Goal: Transaction & Acquisition: Purchase product/service

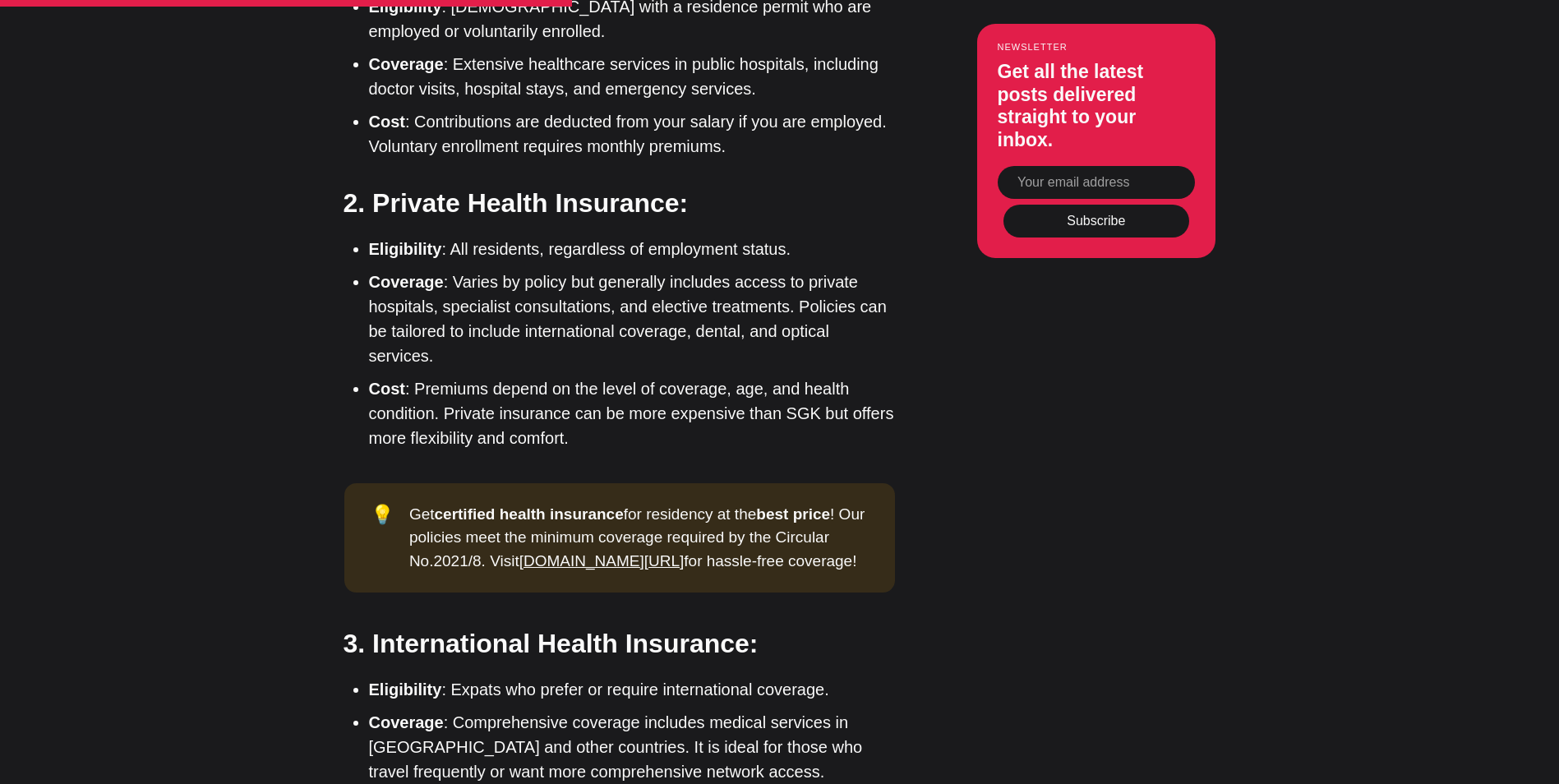
scroll to position [2769, 0]
click at [572, 551] on link "app.ikamet.com/sigorta" at bounding box center [601, 560] width 166 height 17
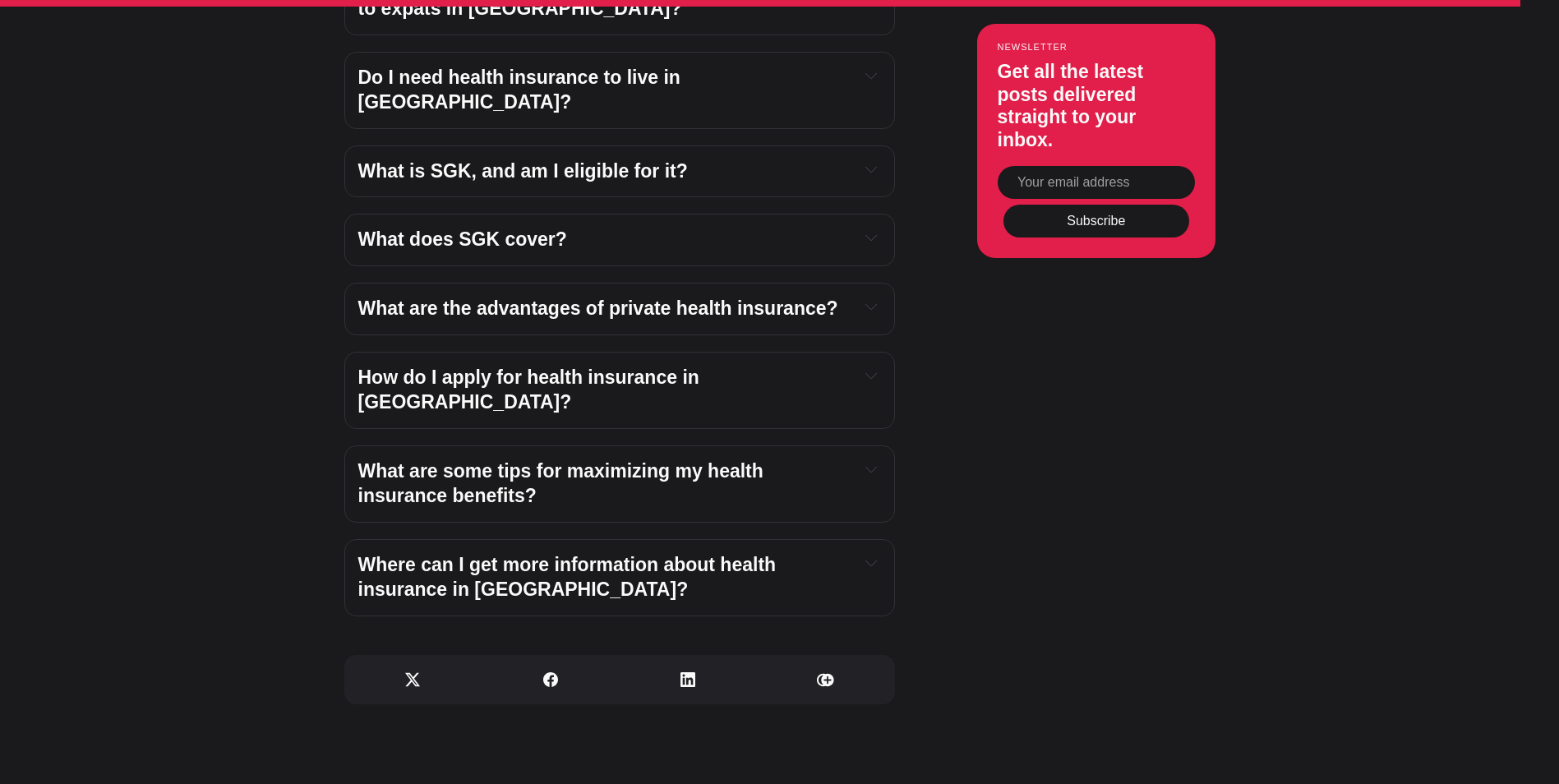
scroll to position [5921, 0]
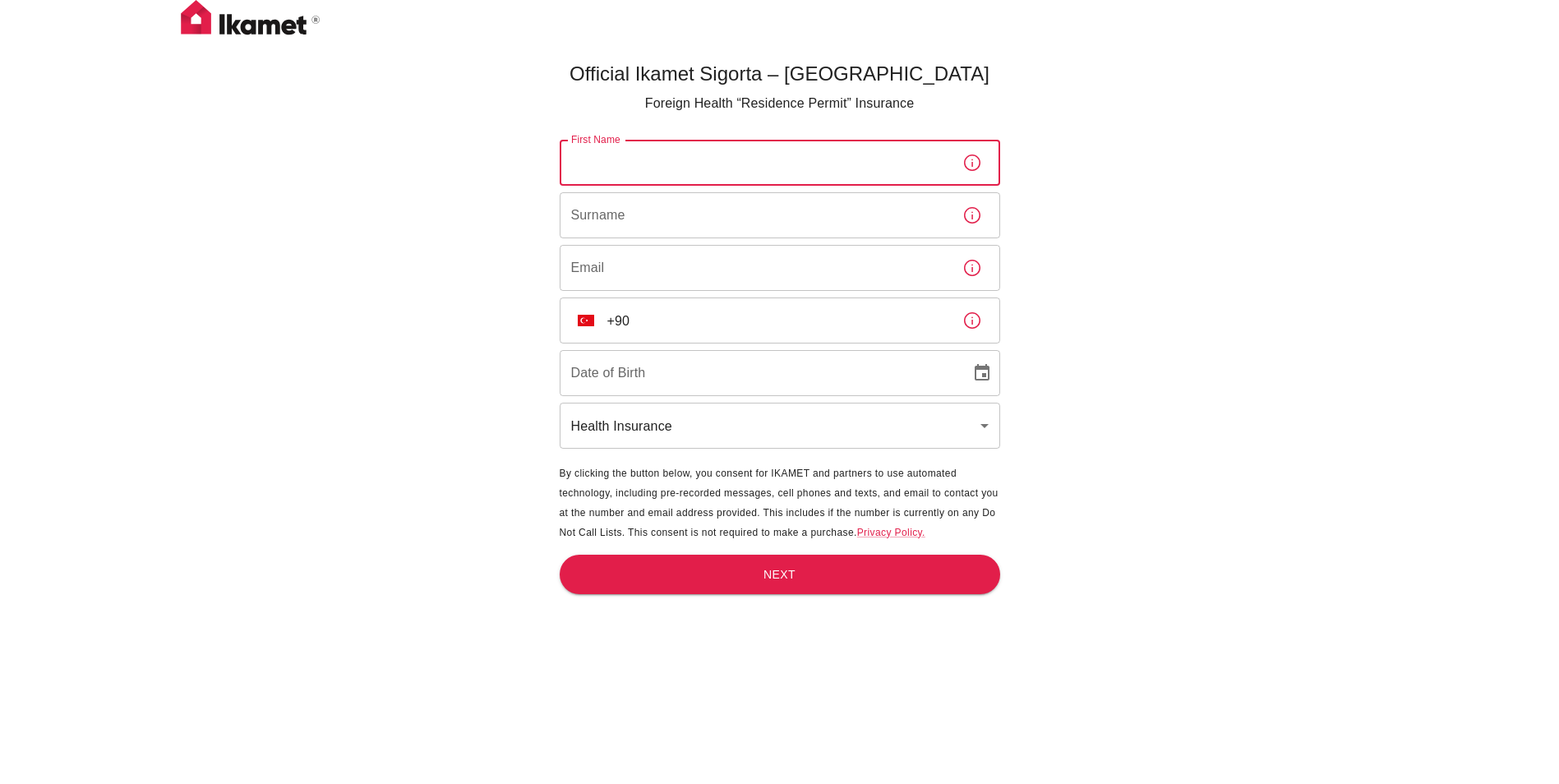
click at [690, 163] on input "First Name" at bounding box center [755, 163] width 390 height 46
type input "Lukas"
type input "Curik"
type input "lukascurik@lukascurik.cz"
type input "08/09/2003"
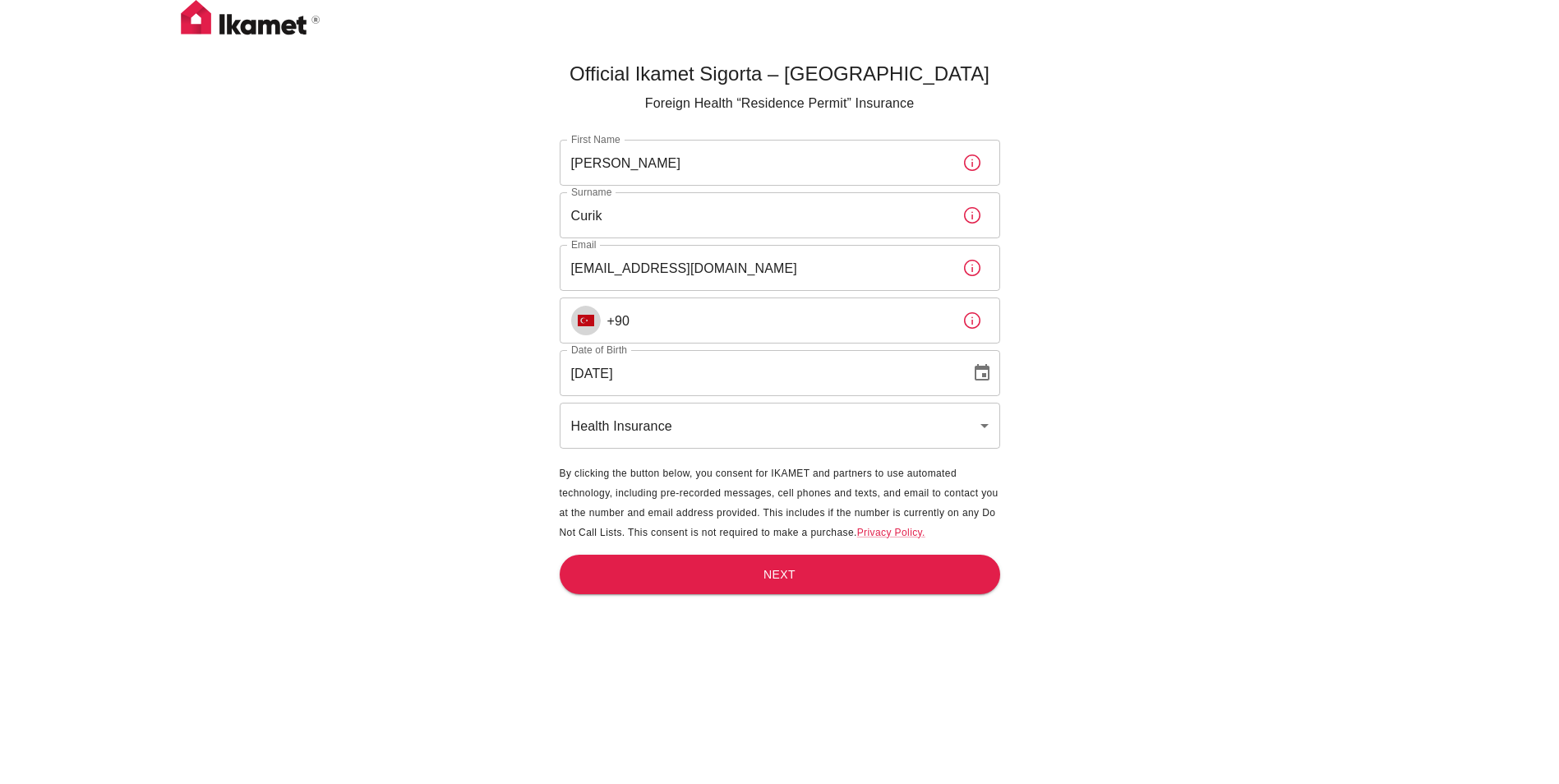
click at [579, 323] on img "Select country" at bounding box center [585, 321] width 16 height 11
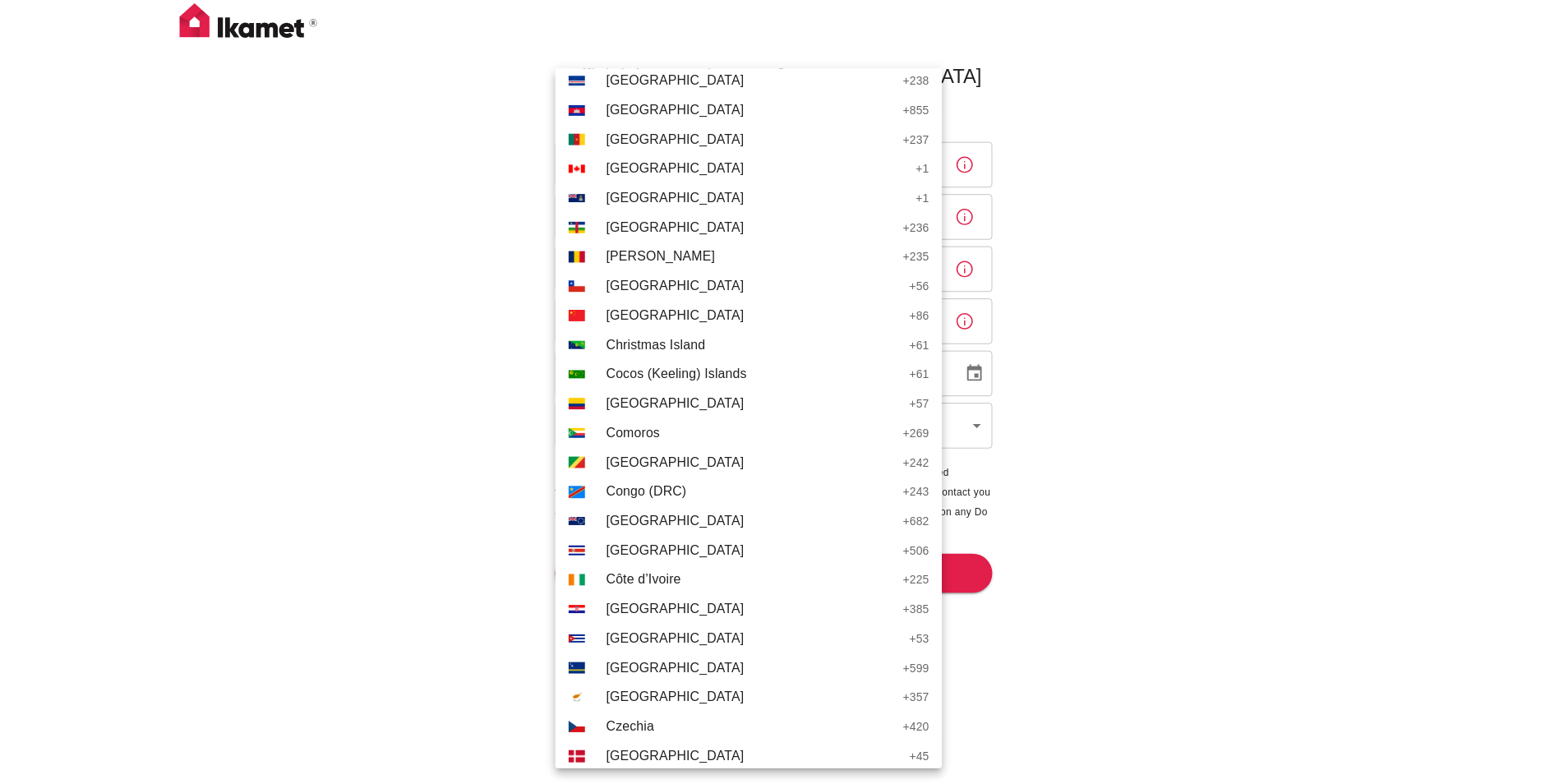
scroll to position [1310, 0]
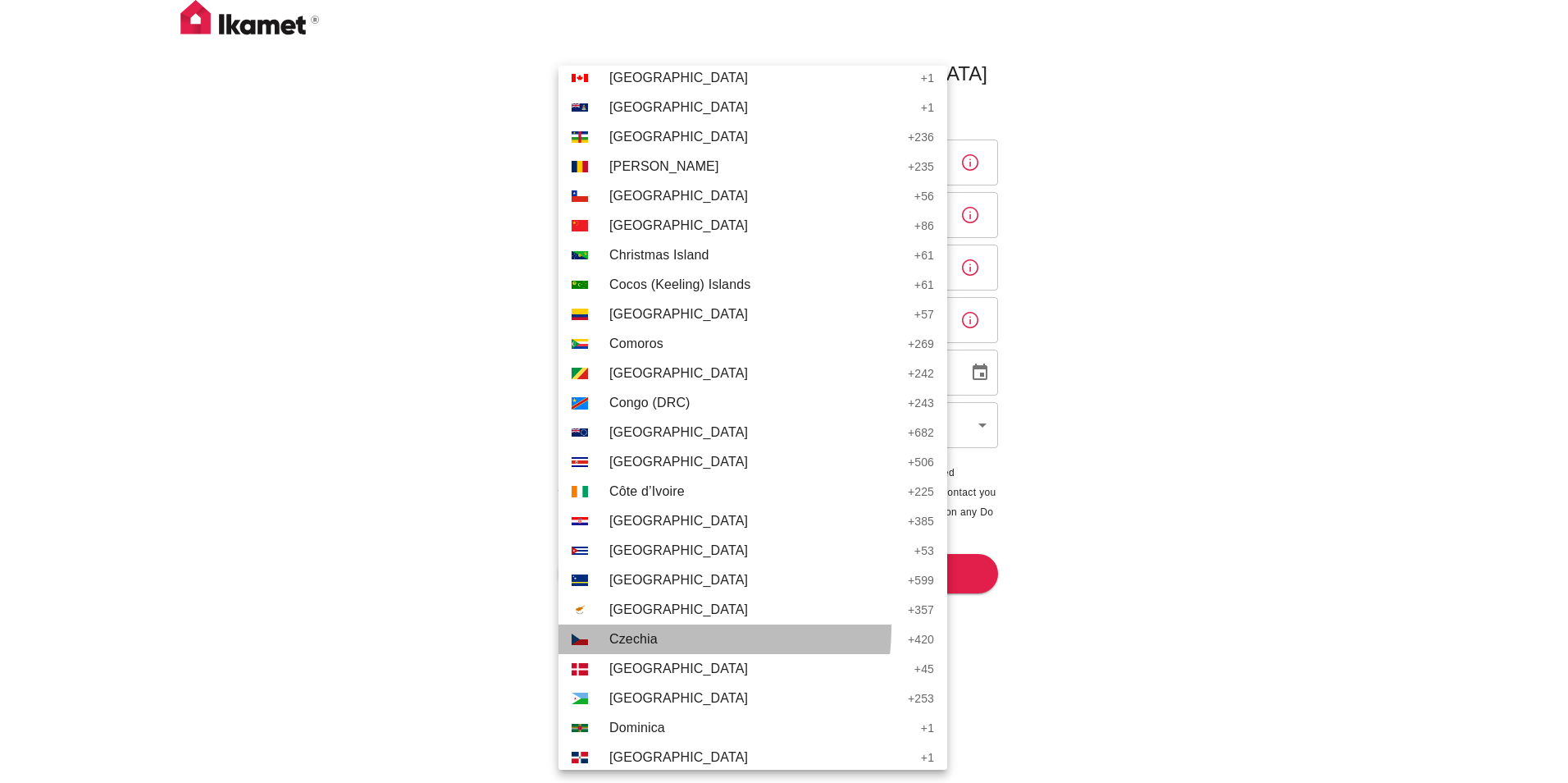
click at [651, 627] on li "CZ Czechia + 420" at bounding box center [753, 639] width 389 height 30
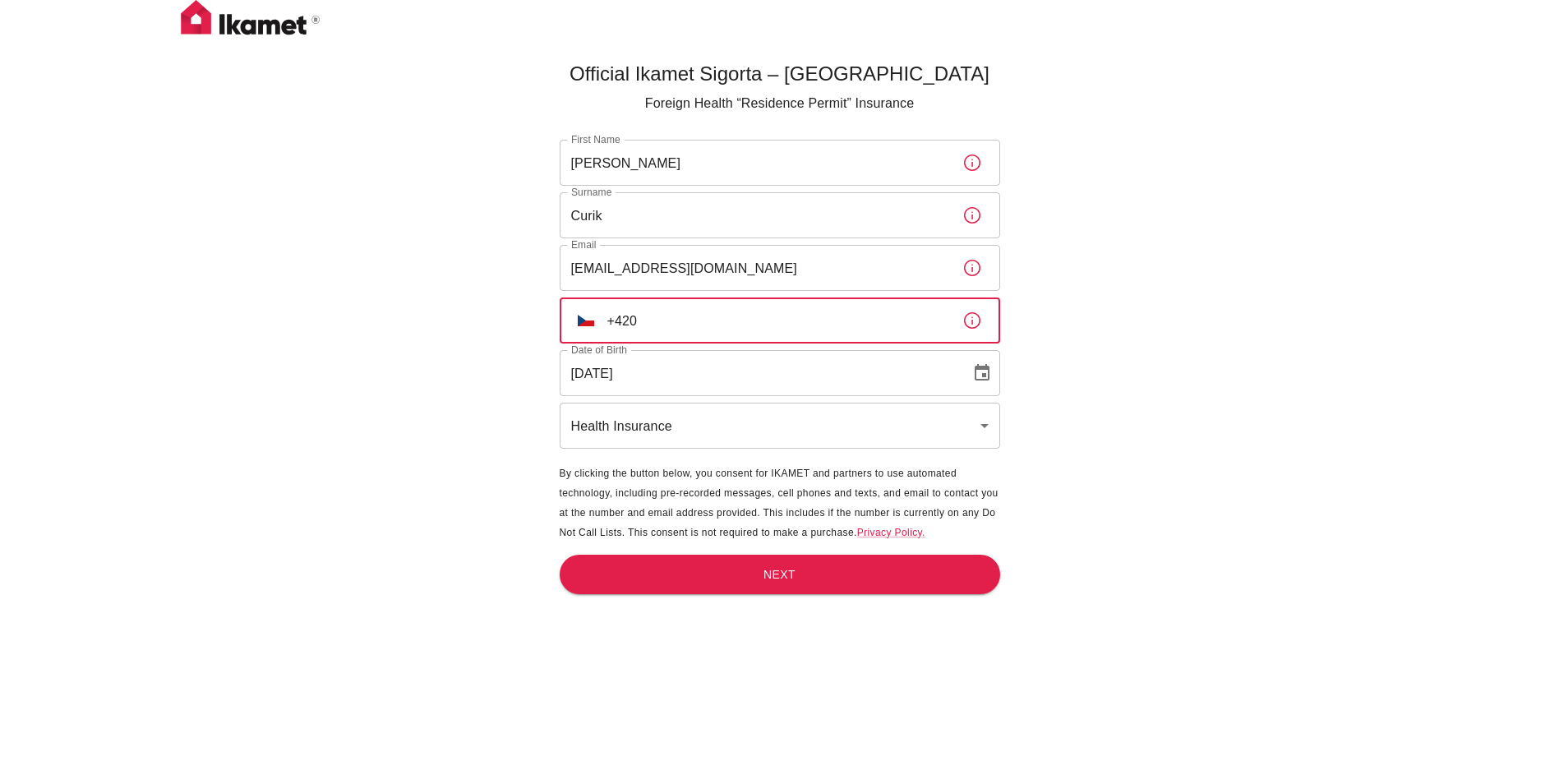
click at [763, 299] on input "+420" at bounding box center [778, 321] width 342 height 46
type input "+420 736 295 720"
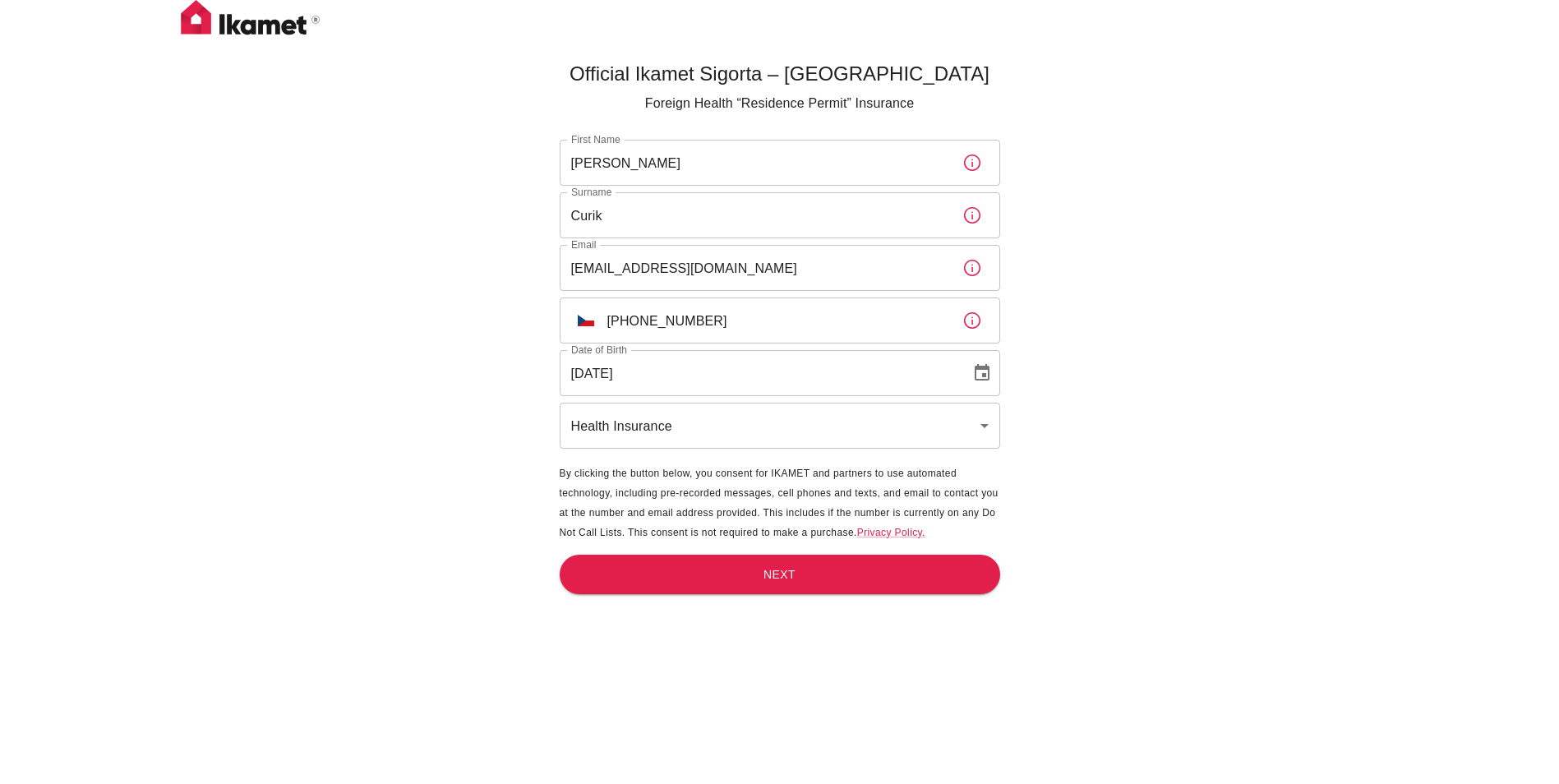
click at [484, 370] on div "Official Ikamet Sigorta – Turkey Foreign Health “Residence Permit” Insurance Fi…" at bounding box center [780, 418] width 1559 height 838
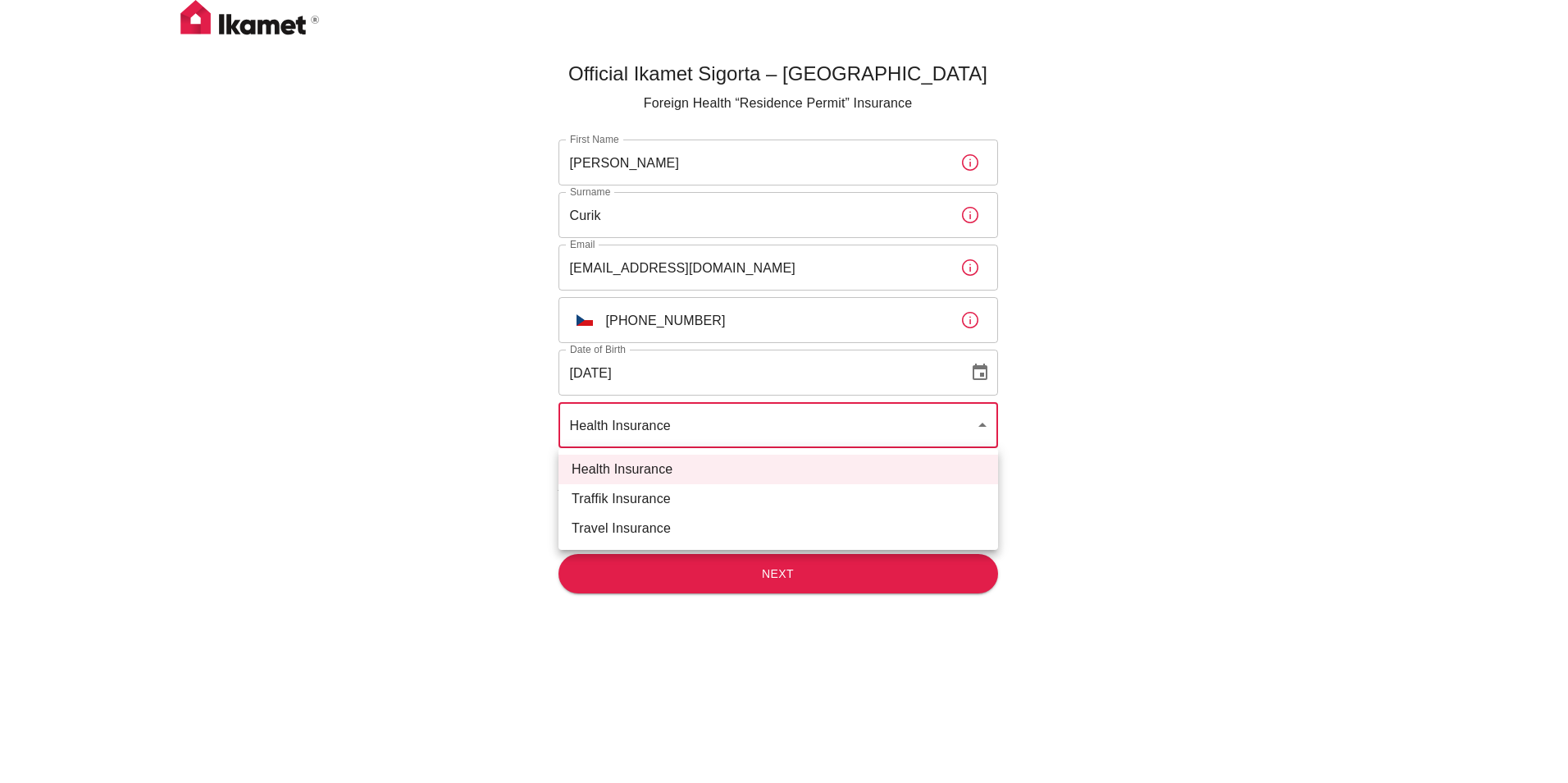
click at [628, 431] on body "Official Ikamet Sigorta – Turkey Foreign Health “Residence Permit” Insurance Fi…" at bounding box center [784, 418] width 1568 height 837
click at [628, 431] on div at bounding box center [784, 391] width 1568 height 783
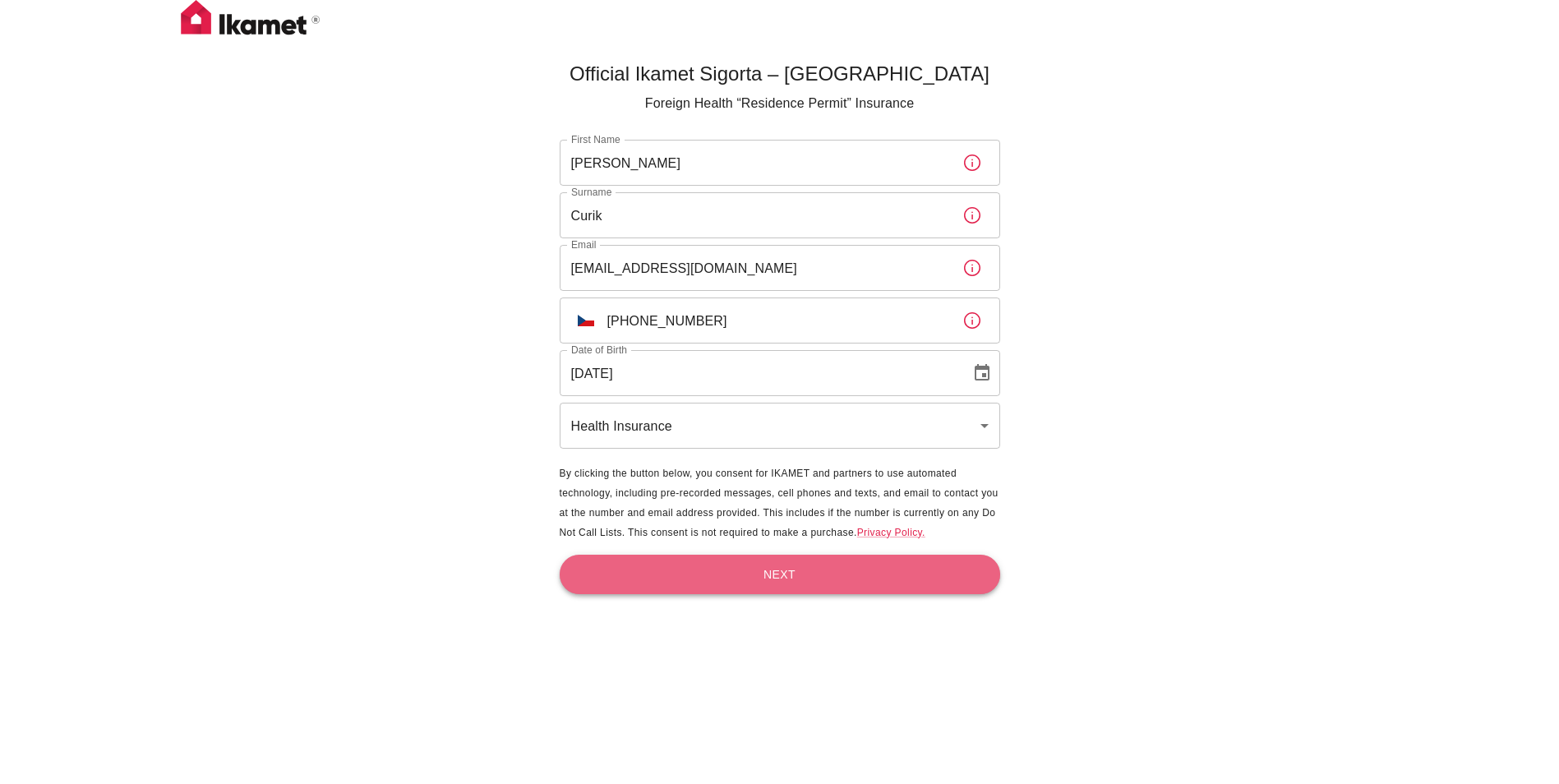
click at [670, 571] on button "Next" at bounding box center [780, 574] width 441 height 40
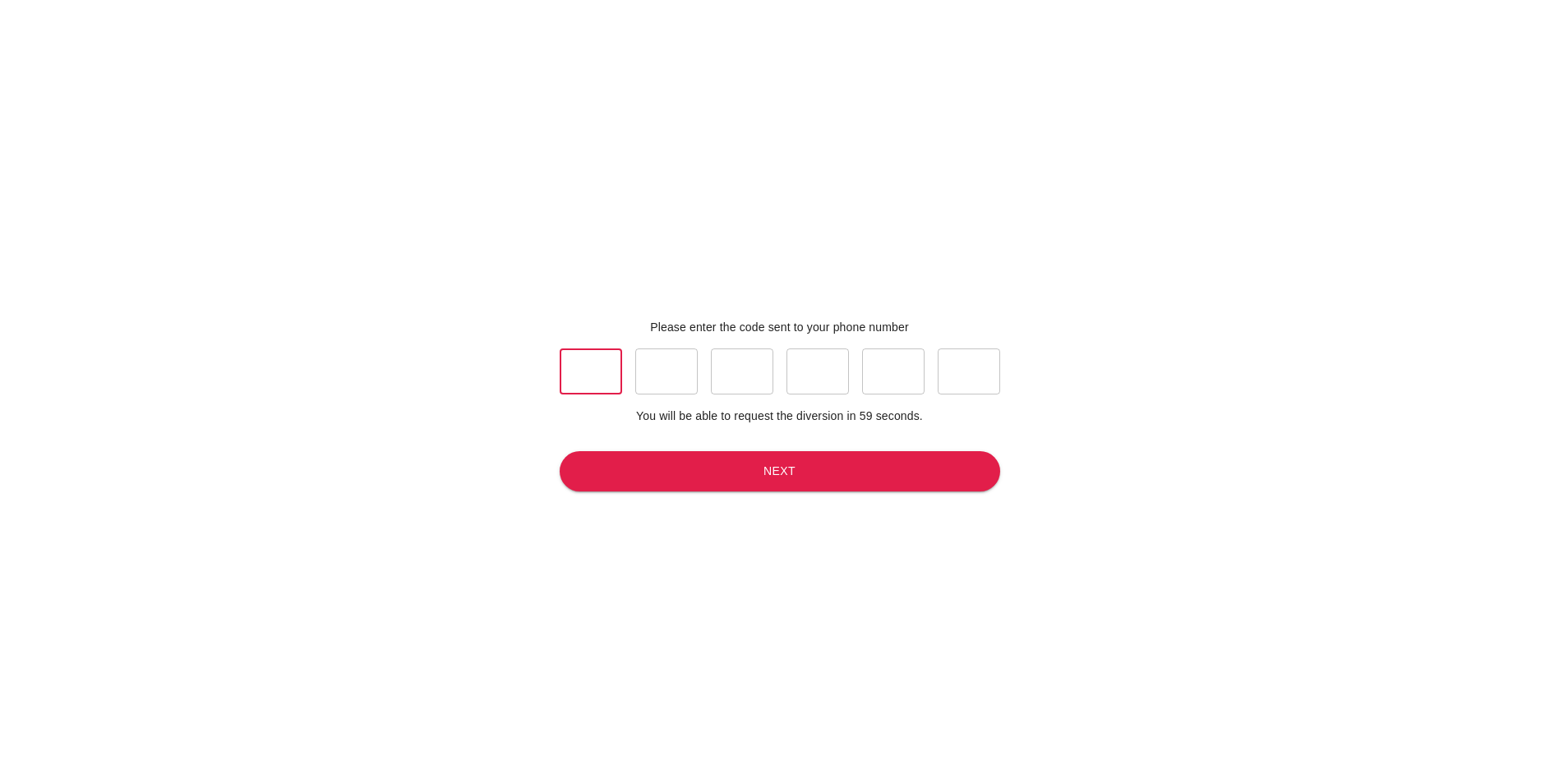
click at [585, 372] on input "text" at bounding box center [591, 371] width 62 height 46
type input "9"
type input "0"
type input "3"
type input "6"
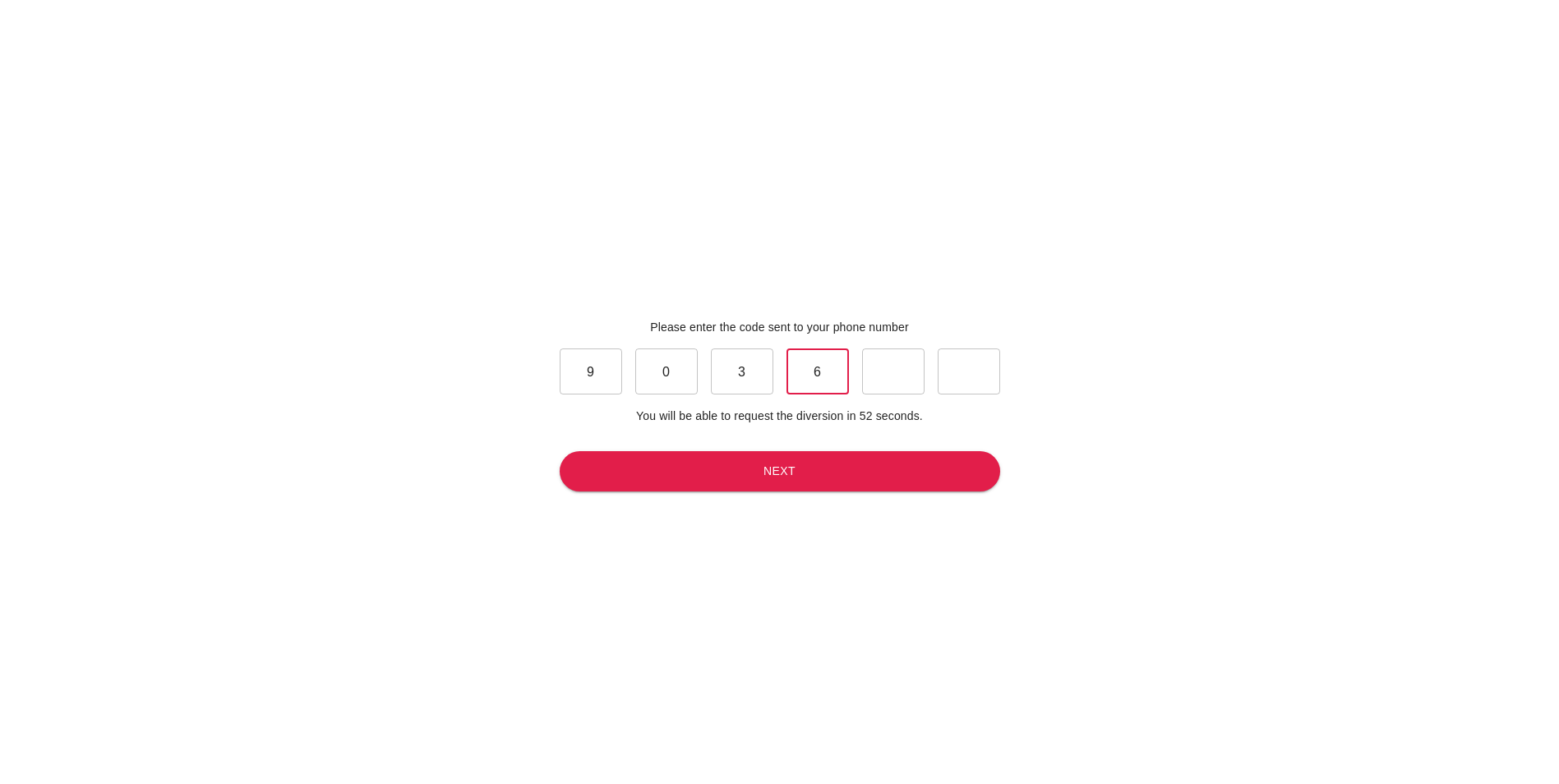
type input "6"
type input "5"
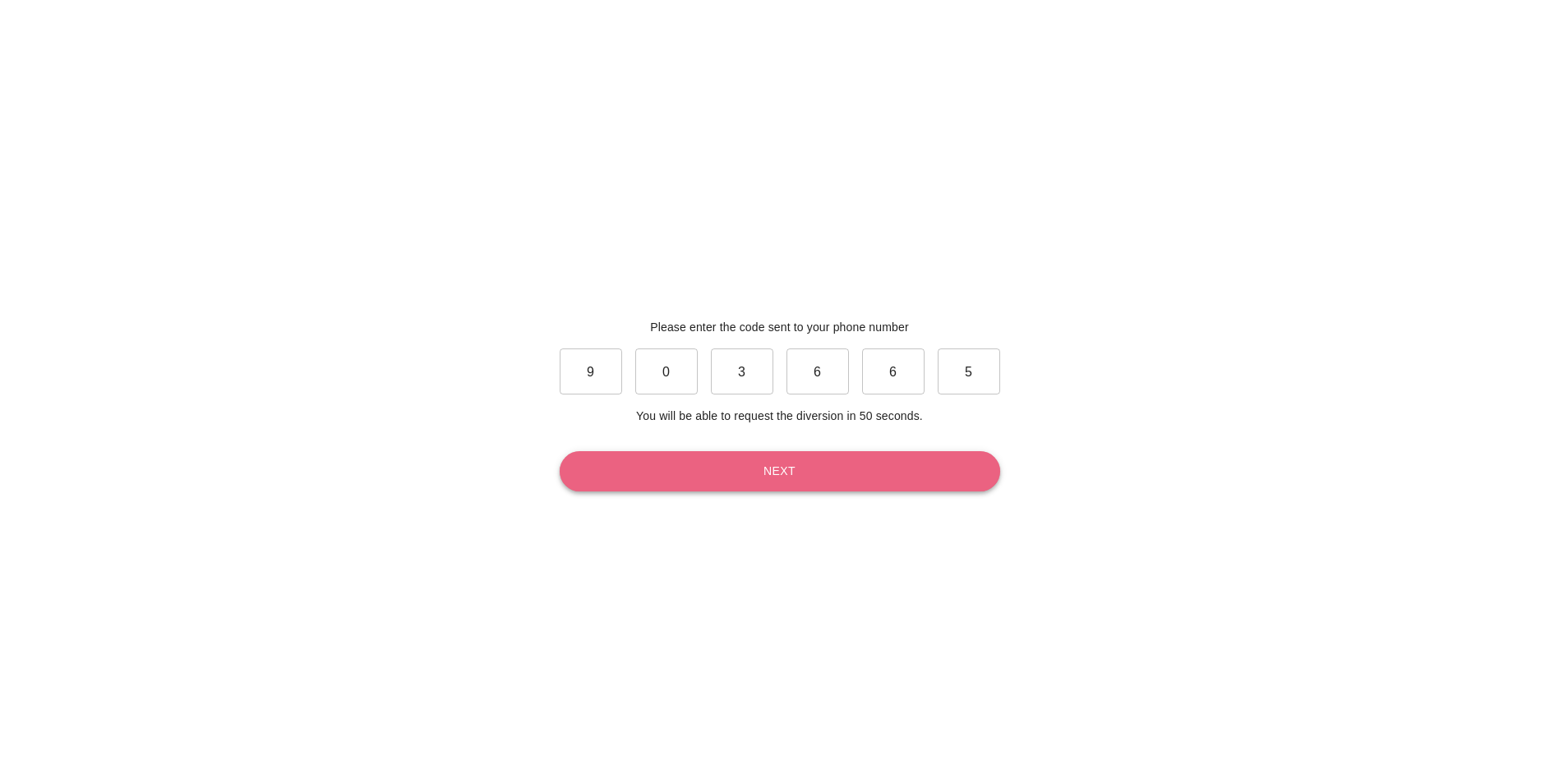
click at [711, 462] on button "Next" at bounding box center [780, 471] width 441 height 40
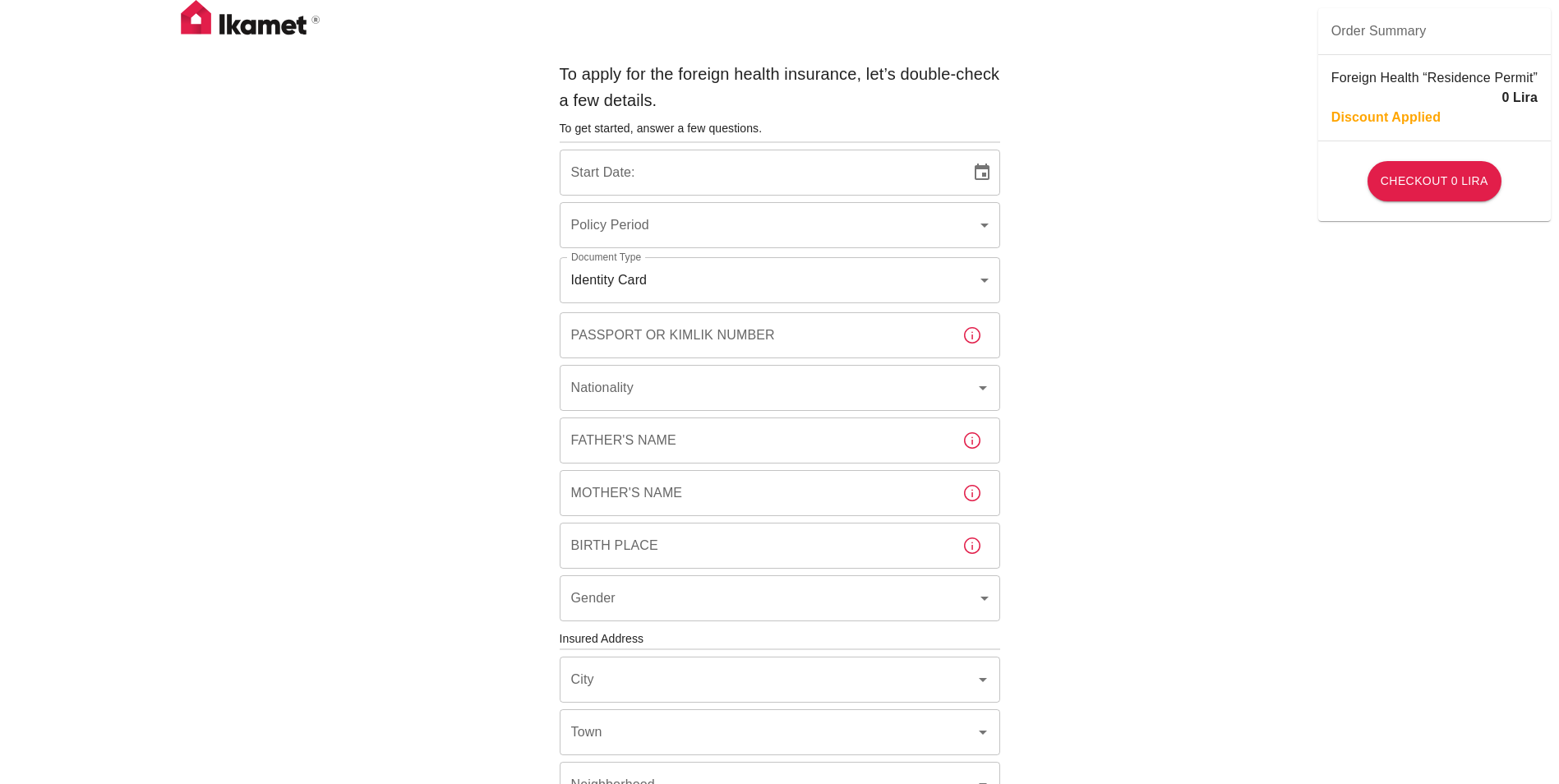
type input "b7343ef8-d55e-4554-96a8-76e30347e985"
type input "12/08/2025"
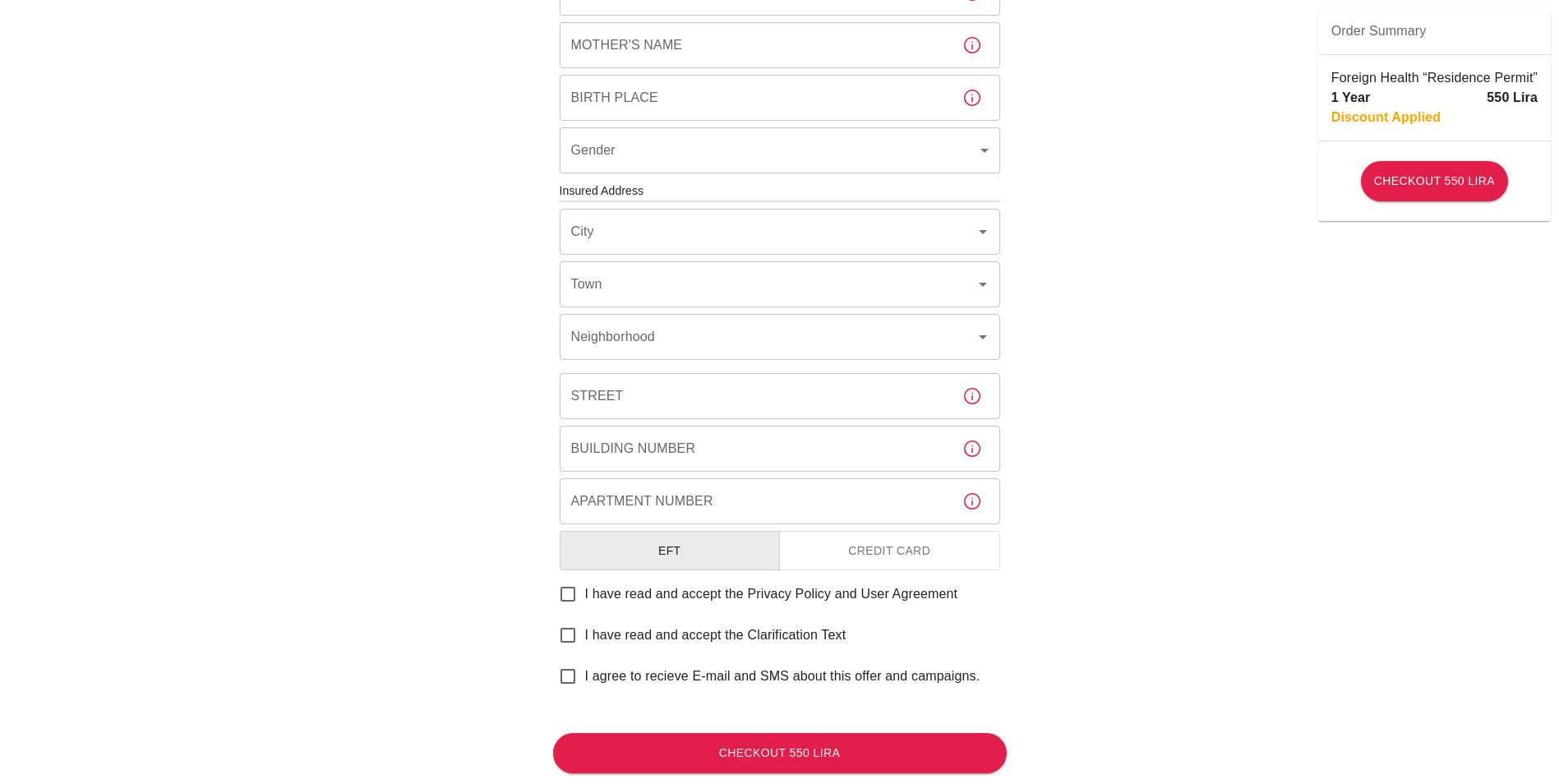
scroll to position [490, 0]
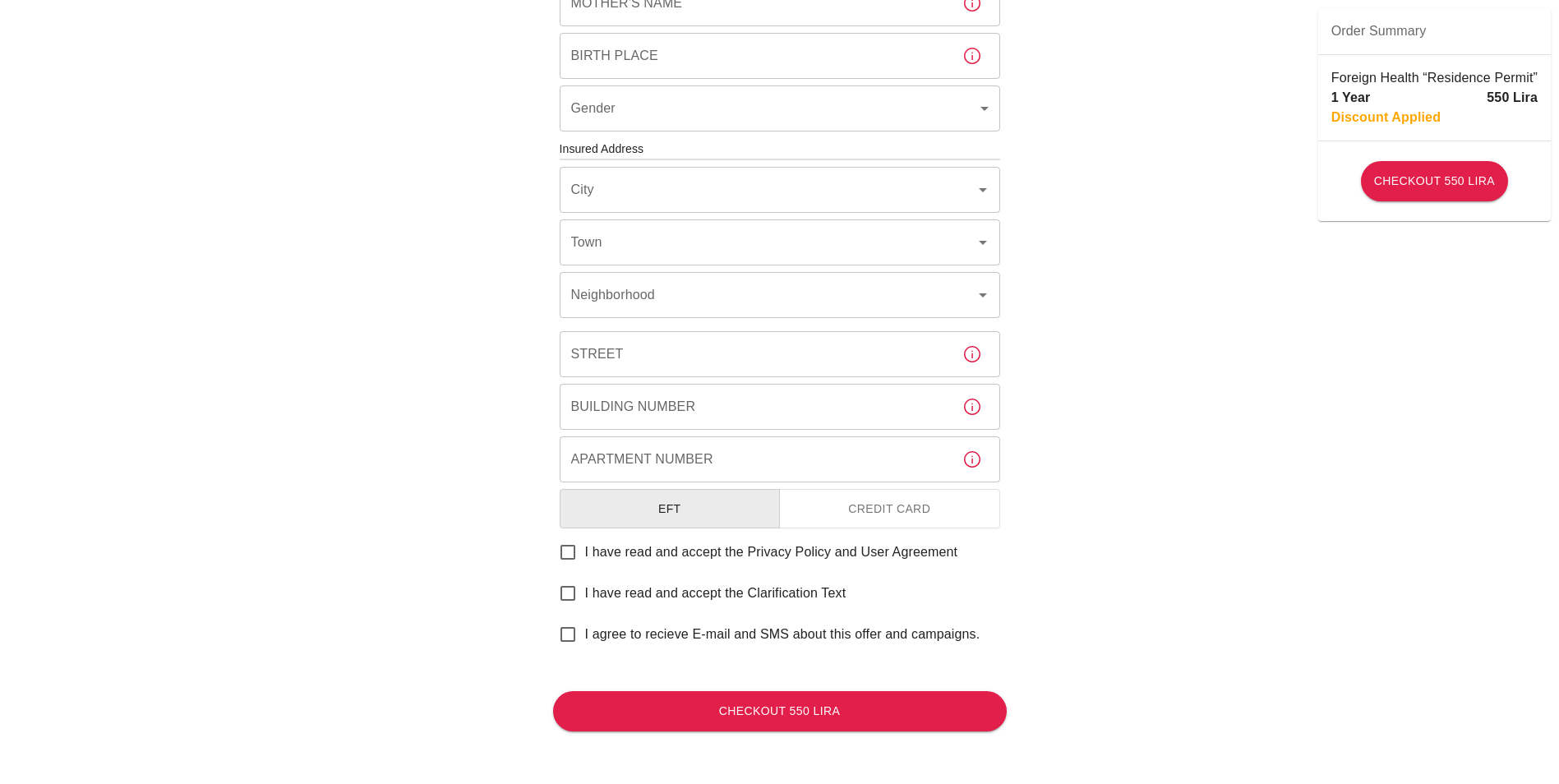
click at [1390, 128] on div "Foreign Health “Residence Permit” 1 Year 550 Lira Discount Applied" at bounding box center [1435, 98] width 233 height 85
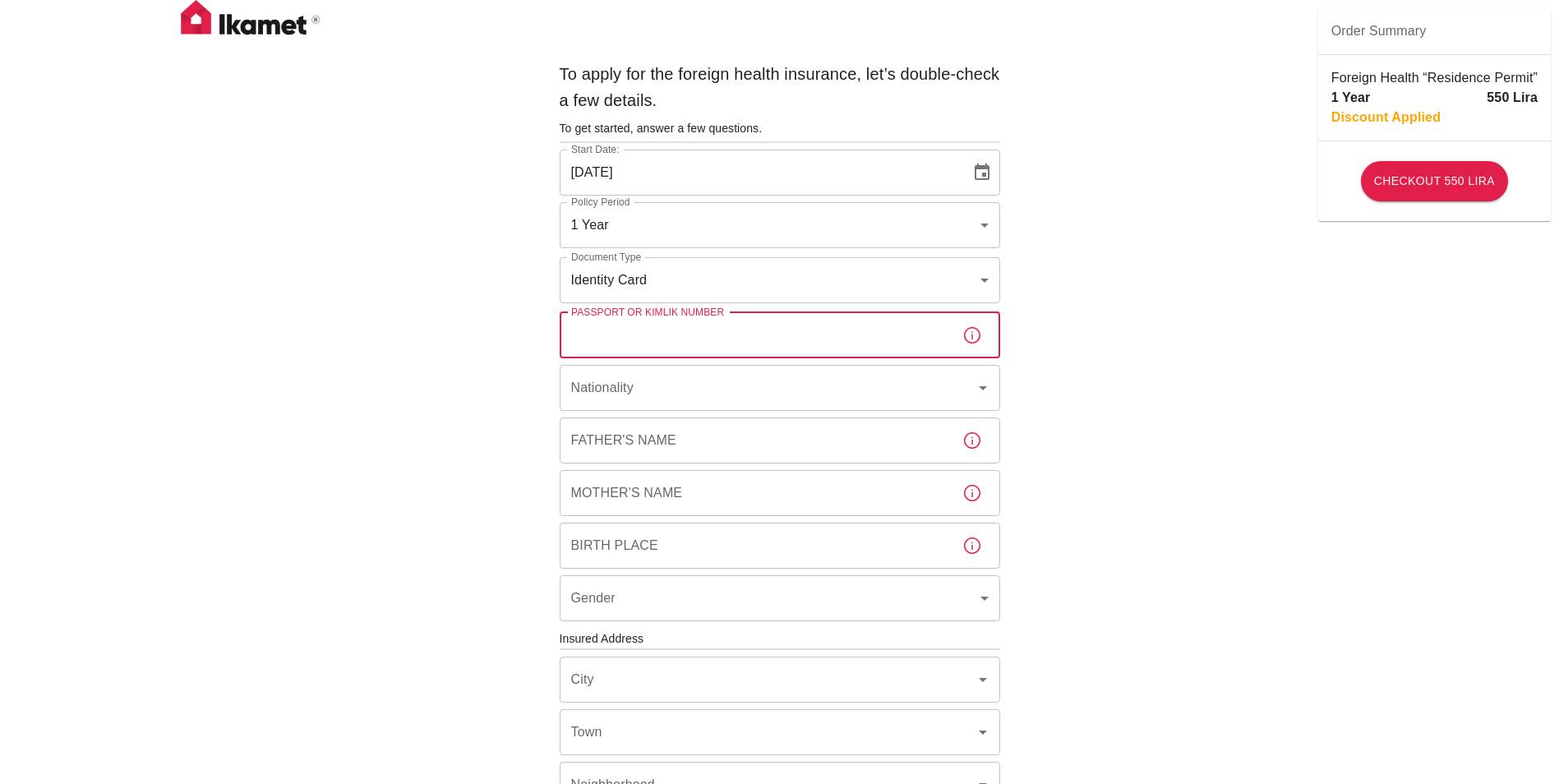
click at [698, 327] on input "Passport or Kimlik Number" at bounding box center [755, 335] width 390 height 46
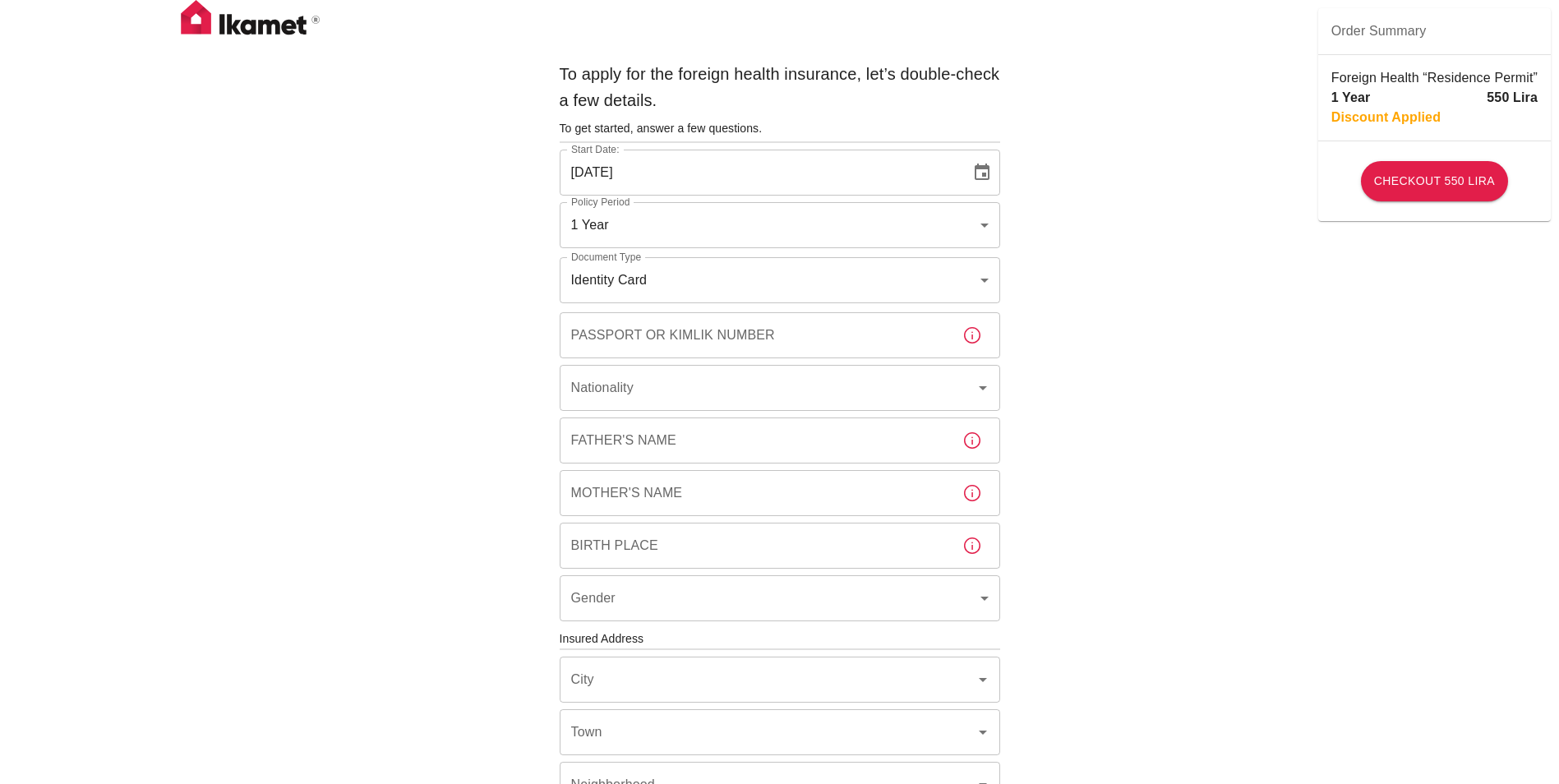
click at [243, 518] on div "To apply for the foreign health insurance, let’s double-check a few details. To…" at bounding box center [780, 637] width 1559 height 1273
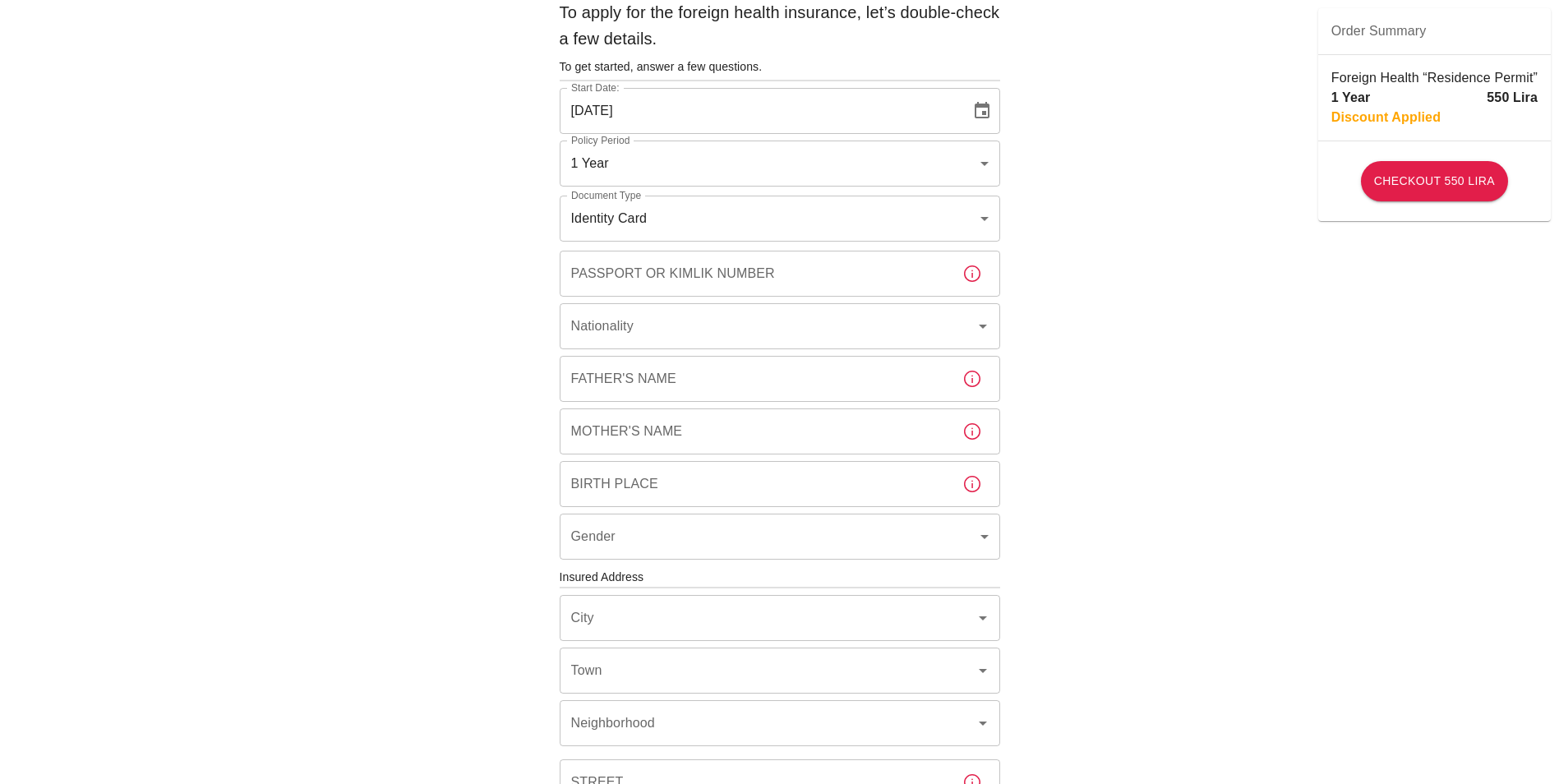
scroll to position [64, 0]
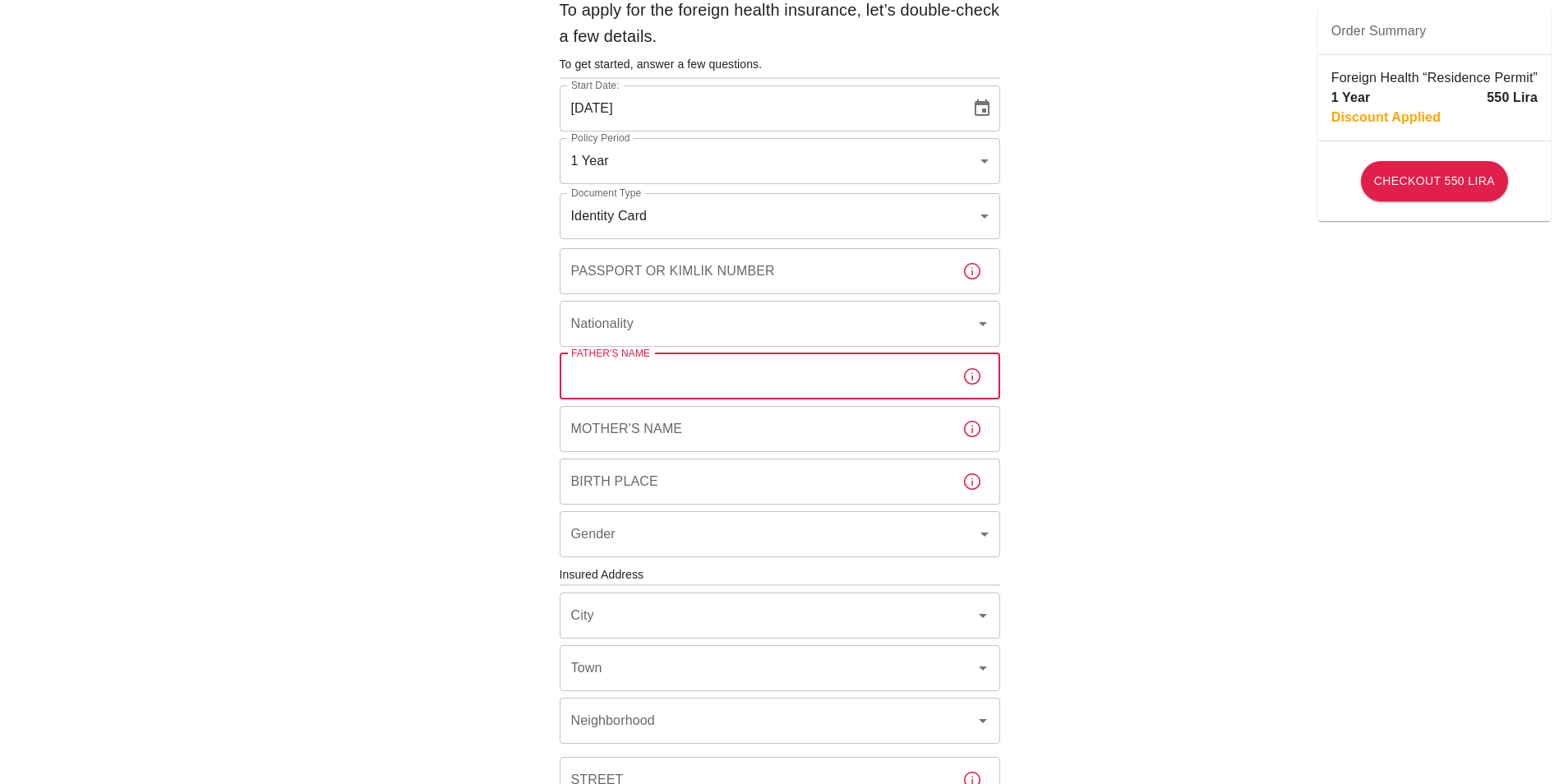
click at [735, 389] on input "Father's Name" at bounding box center [755, 376] width 390 height 46
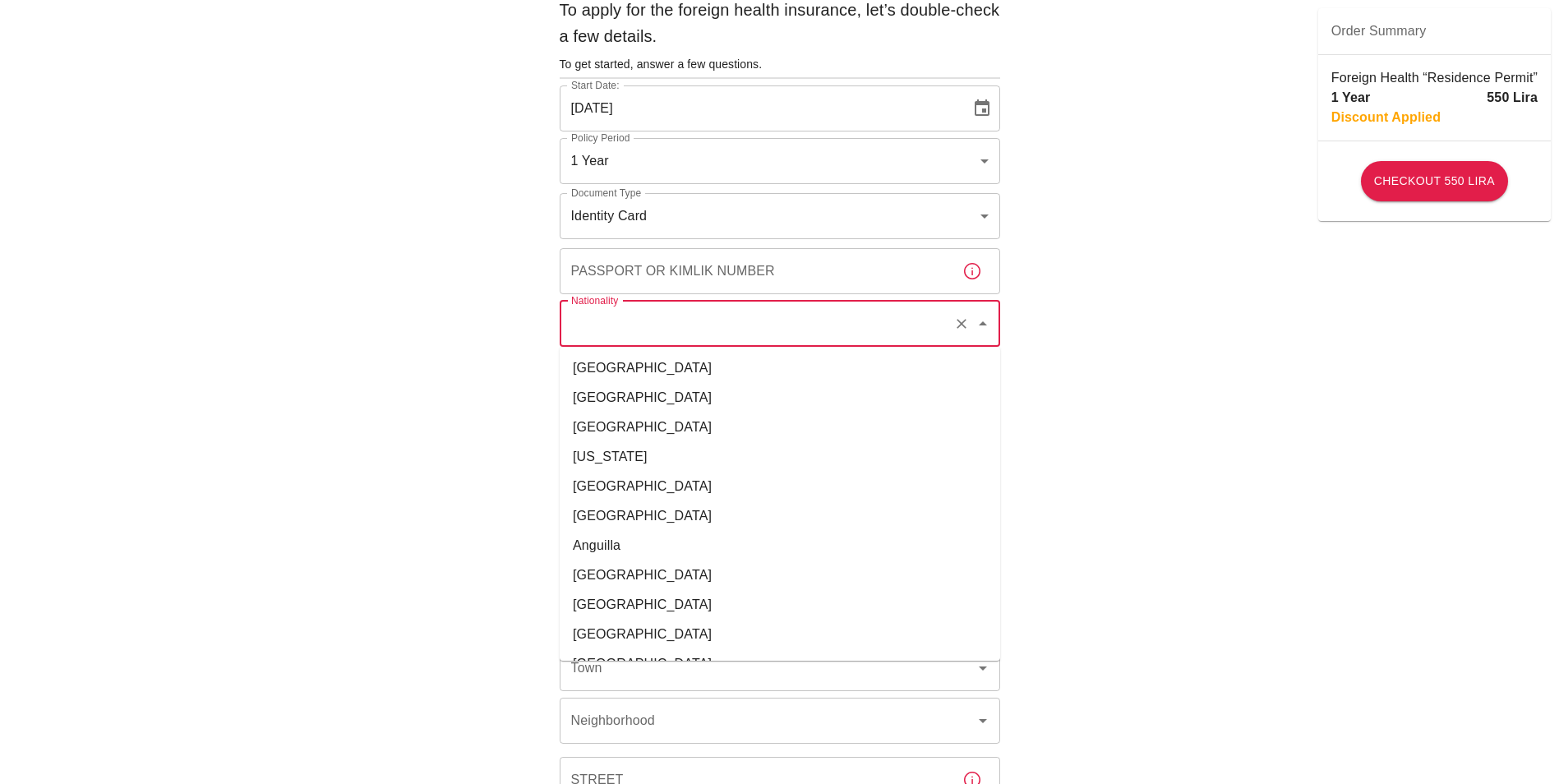
click at [637, 326] on input "Nationality" at bounding box center [757, 324] width 380 height 32
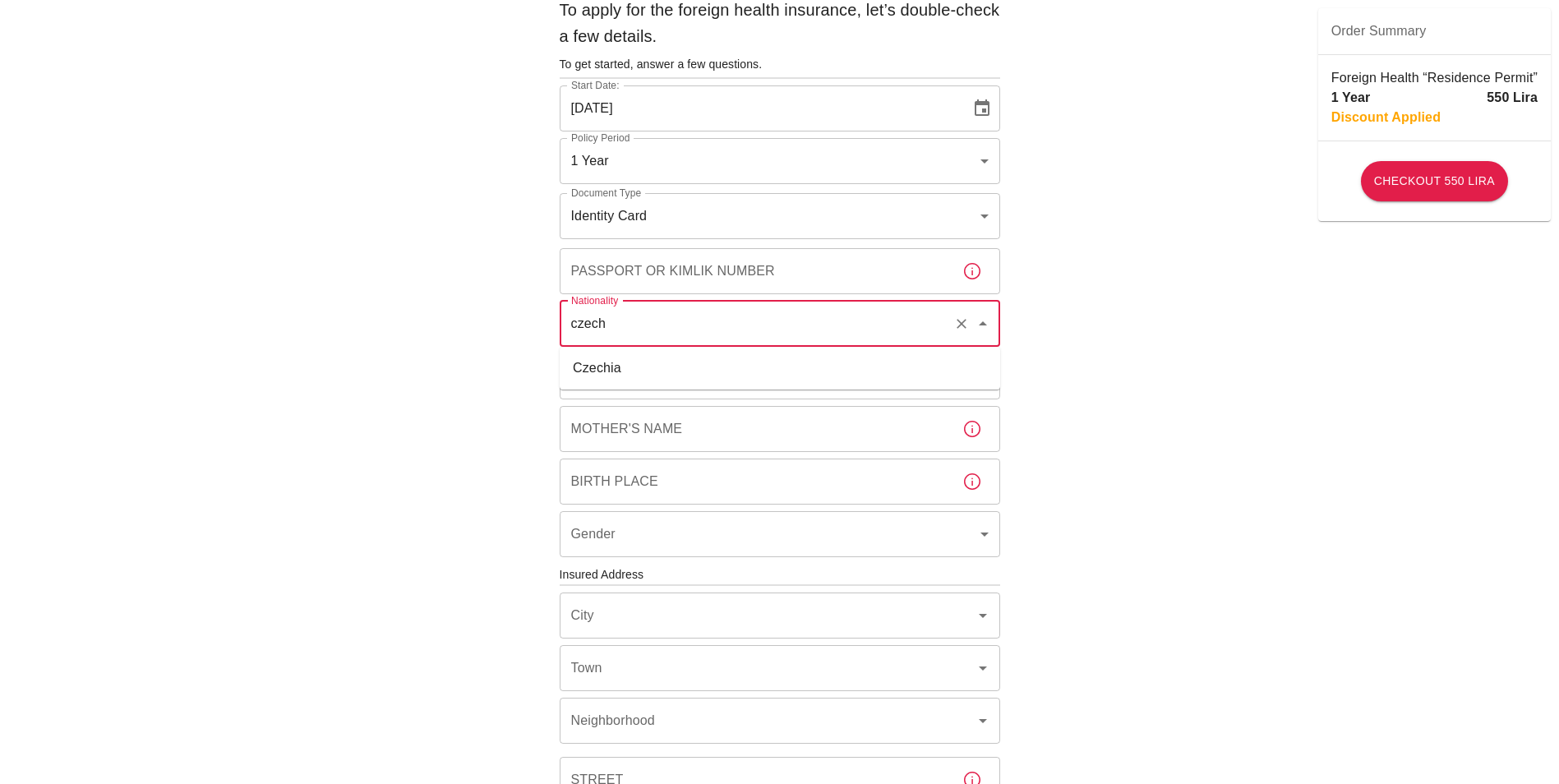
click at [624, 365] on li "Czechia" at bounding box center [780, 368] width 441 height 30
type input "Czechia"
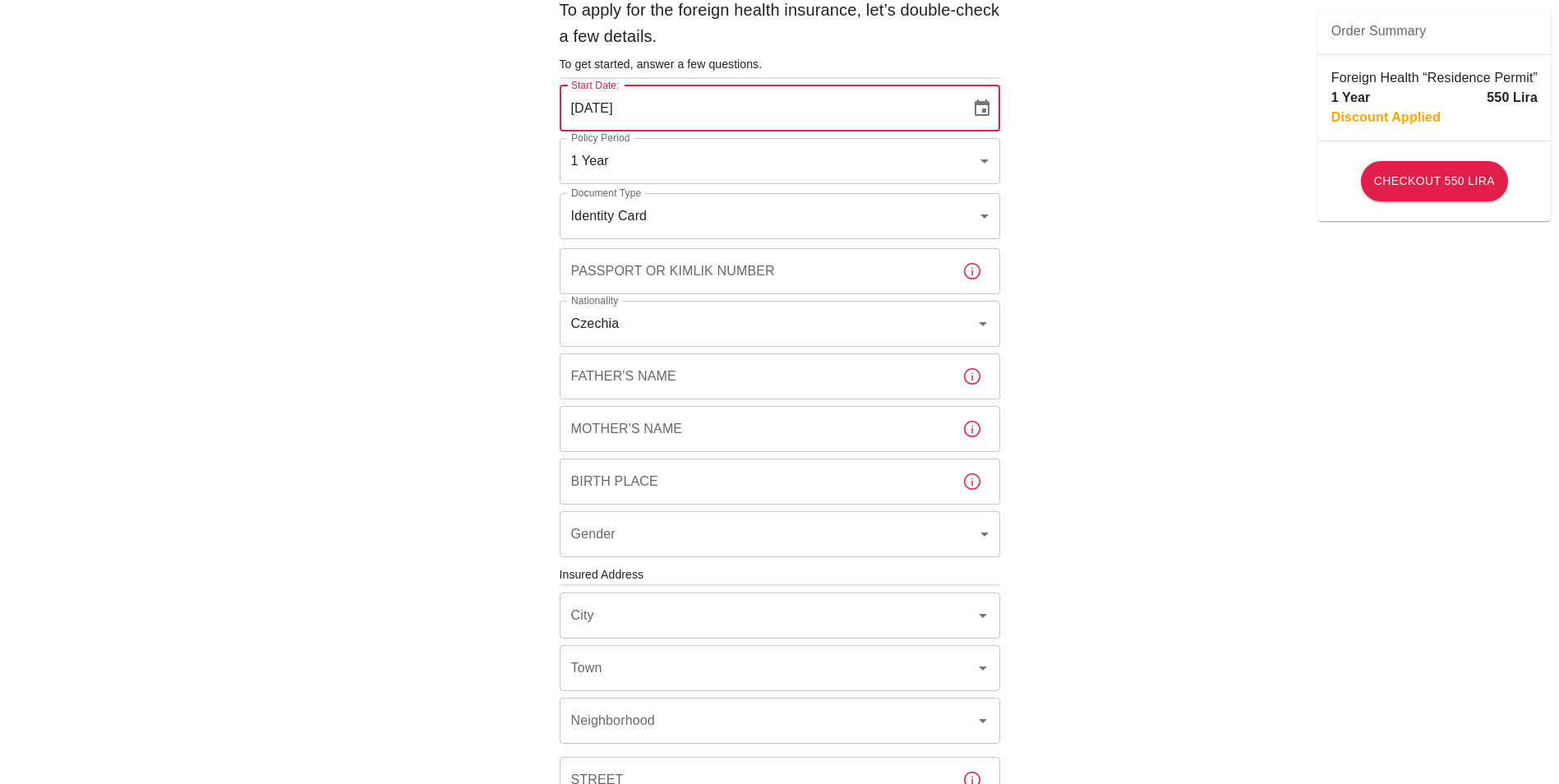
click at [583, 105] on input "12/08/2025" at bounding box center [759, 108] width 399 height 46
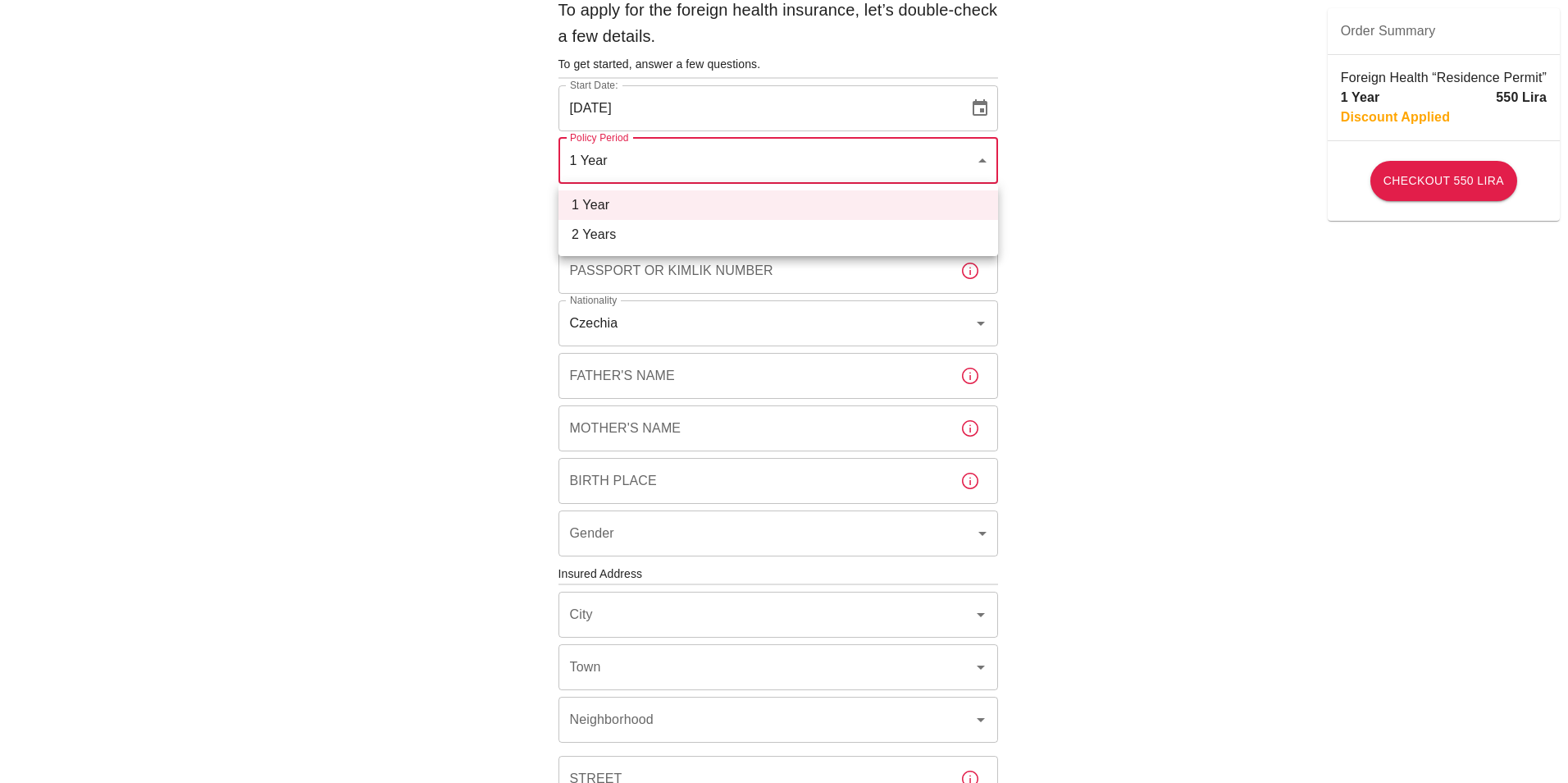
click at [626, 173] on body "To apply for the foreign health insurance, let’s double-check a few details. To…" at bounding box center [784, 572] width 1568 height 1272
click at [626, 173] on div at bounding box center [784, 391] width 1568 height 783
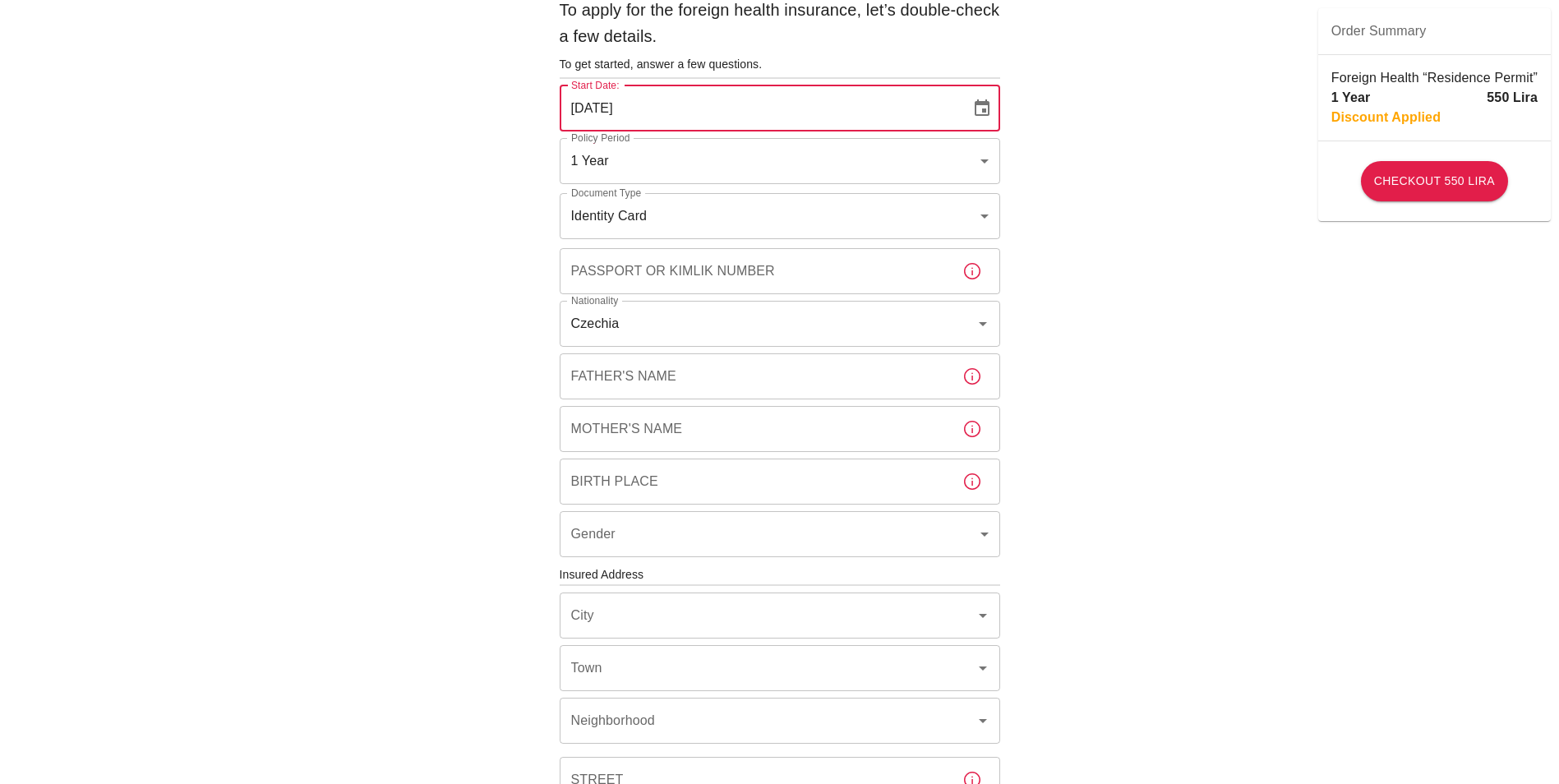
click at [572, 108] on input "12/08/2025" at bounding box center [759, 108] width 399 height 46
type input "15/09/2025"
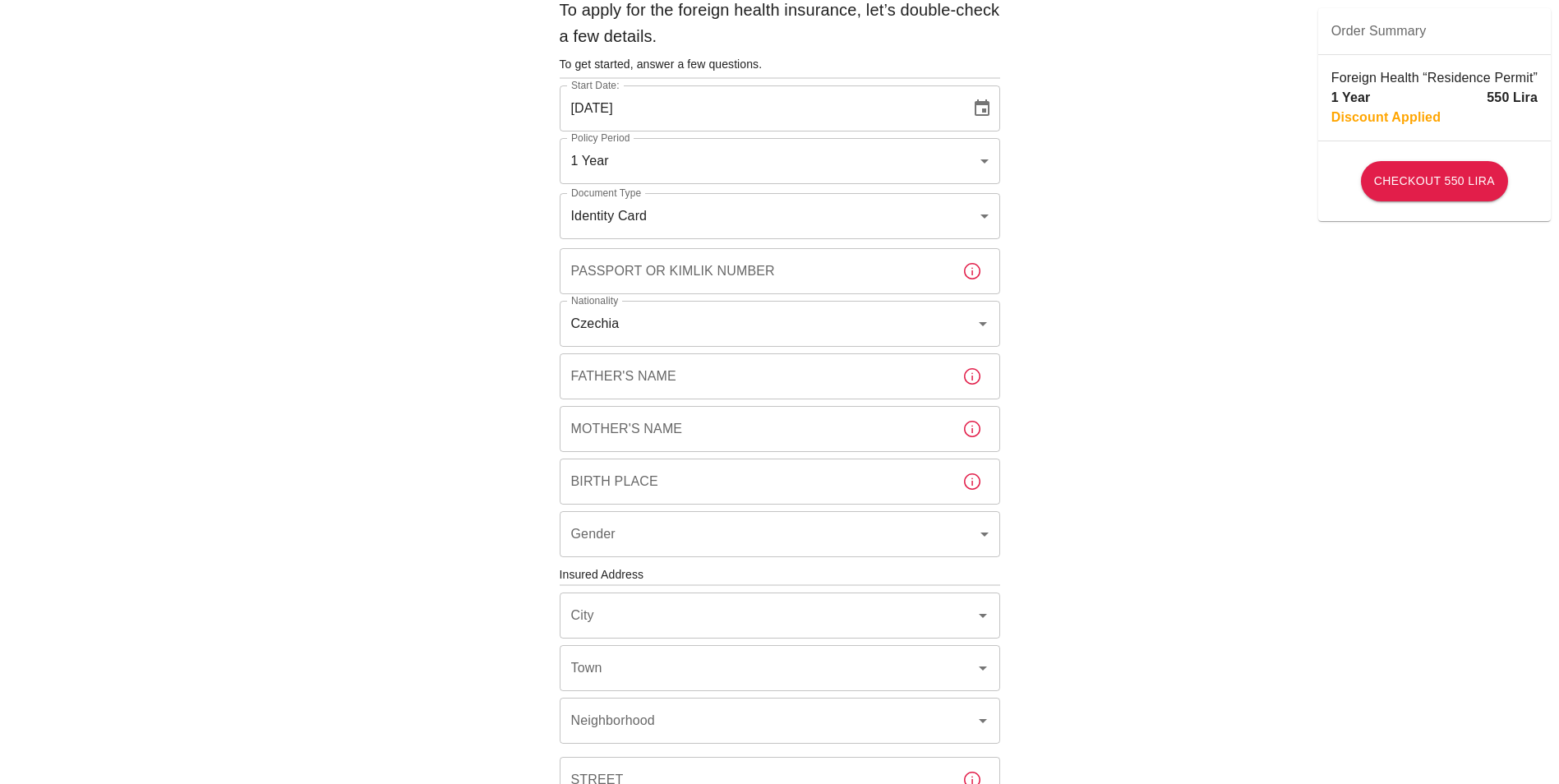
click at [491, 168] on div "To apply for the foreign health insurance, let’s double-check a few details. To…" at bounding box center [780, 572] width 1559 height 1273
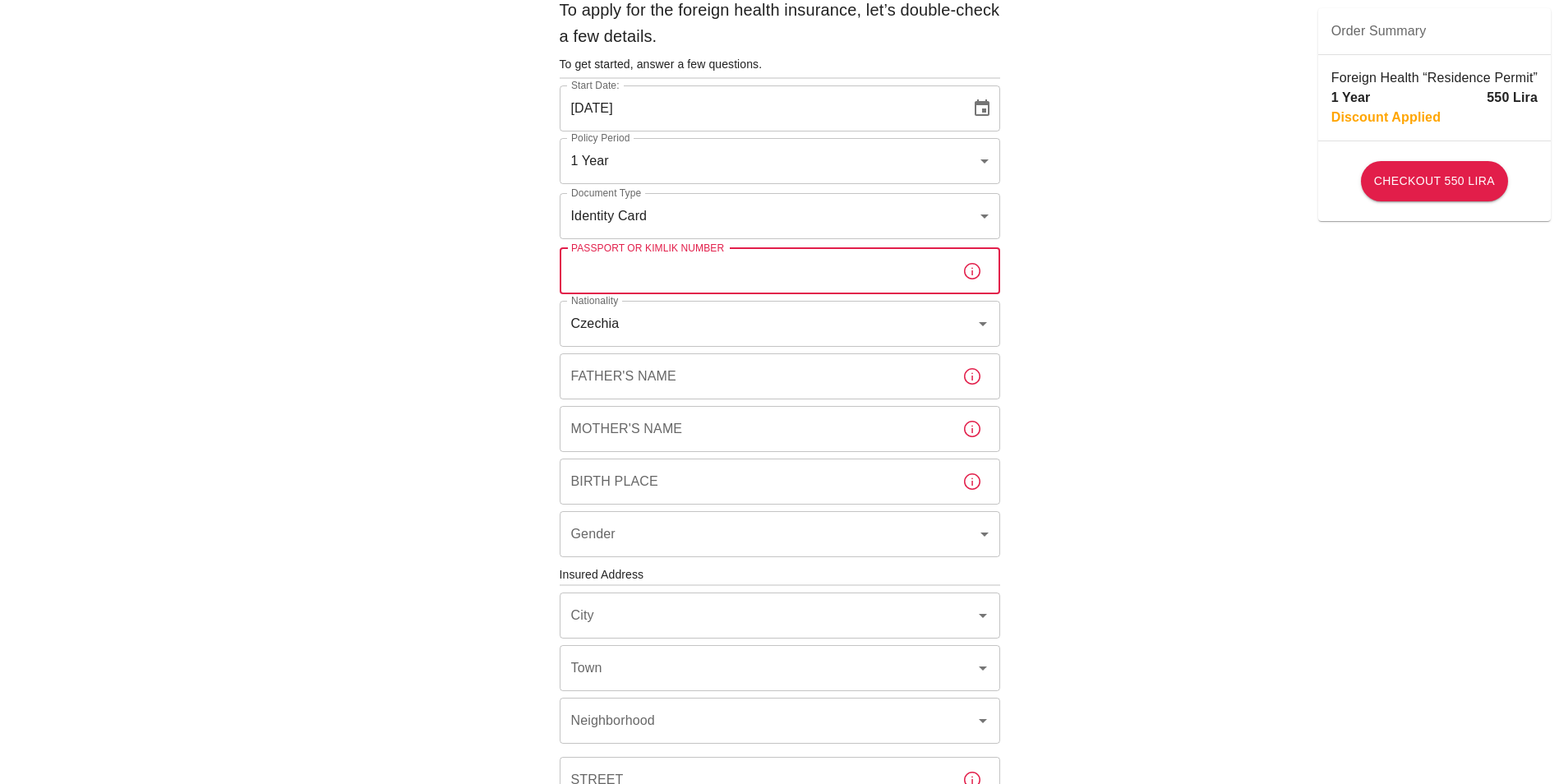
click at [566, 270] on input "Passport or Kimlik Number" at bounding box center [755, 271] width 390 height 46
type input "47630011"
click at [641, 350] on div "To apply for the foreign health insurance, let’s double-check a few details. To…" at bounding box center [780, 547] width 454 height 1113
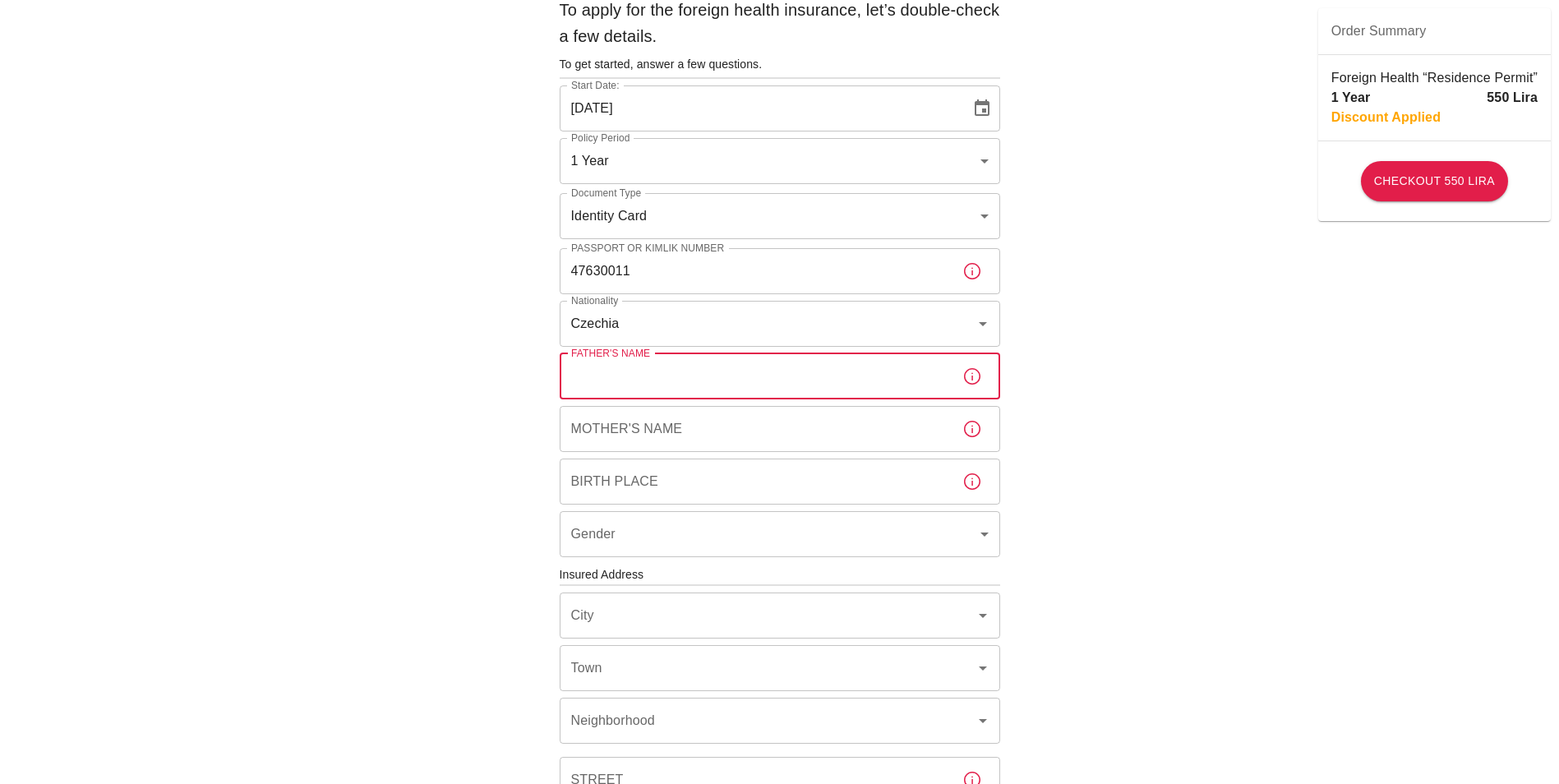
click at [639, 374] on input "Father's Name" at bounding box center [755, 376] width 390 height 46
type input "Jiri Curik"
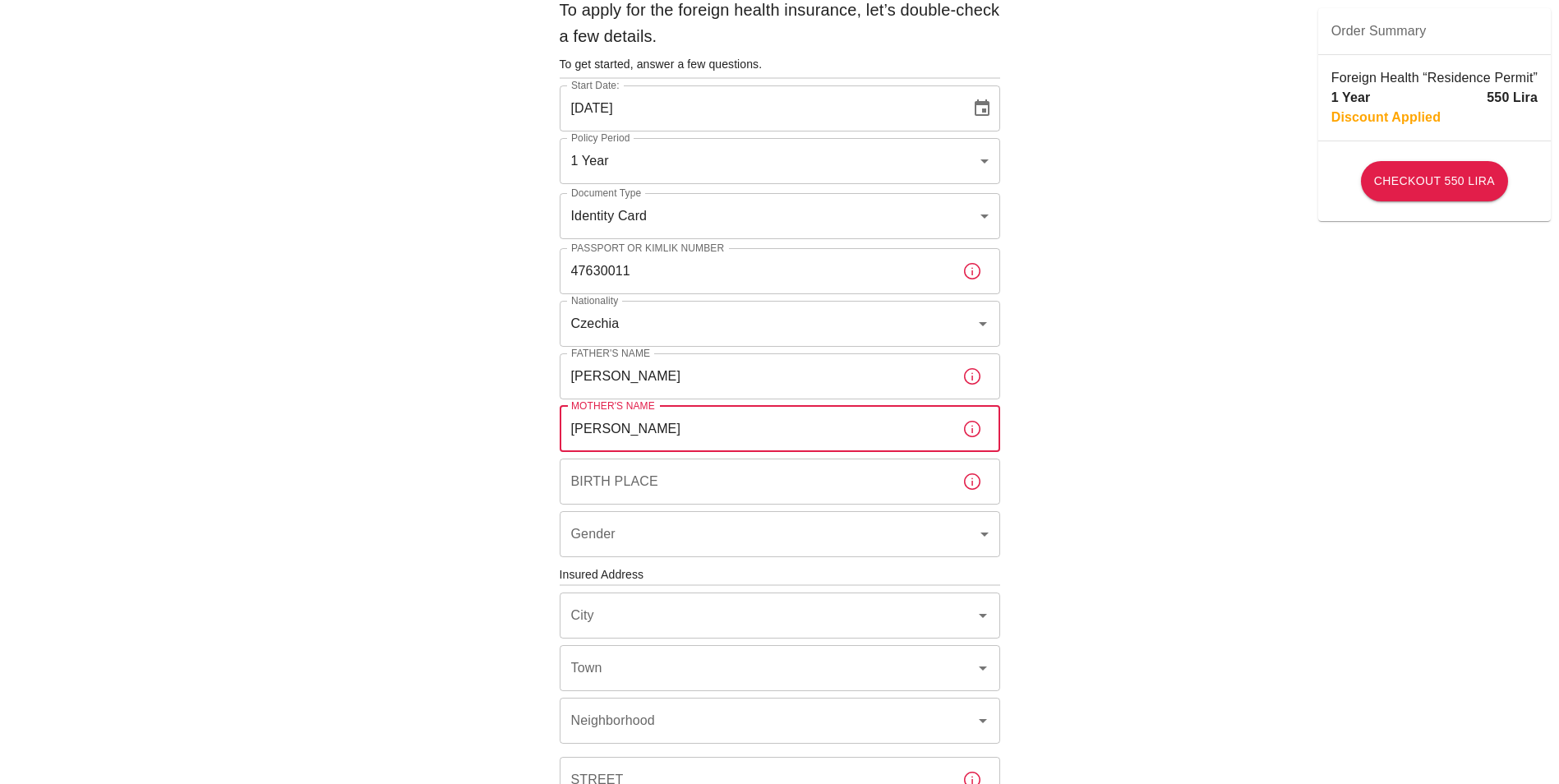
type input "Hedvika Curikova"
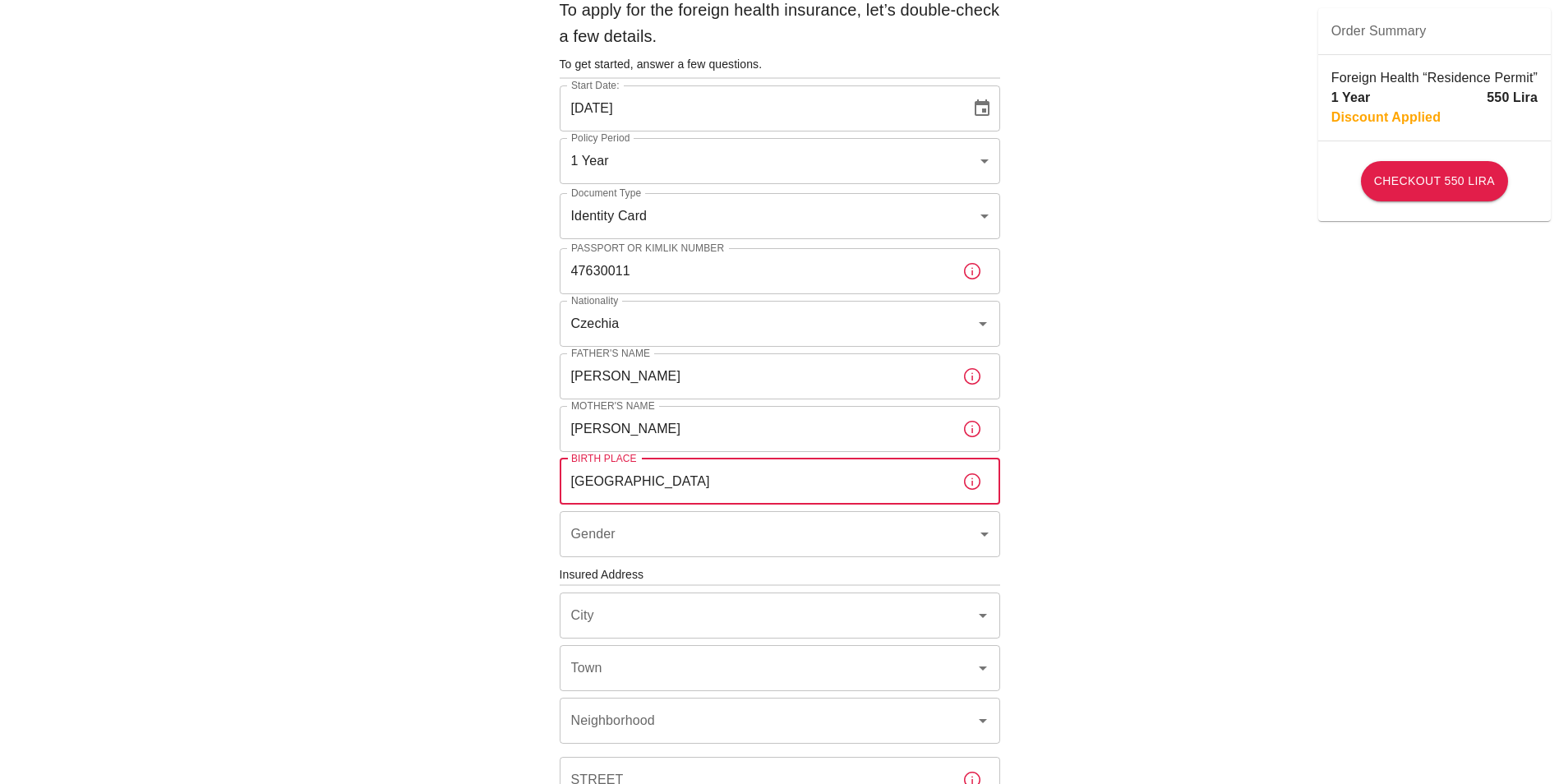
type input "Czech Republic"
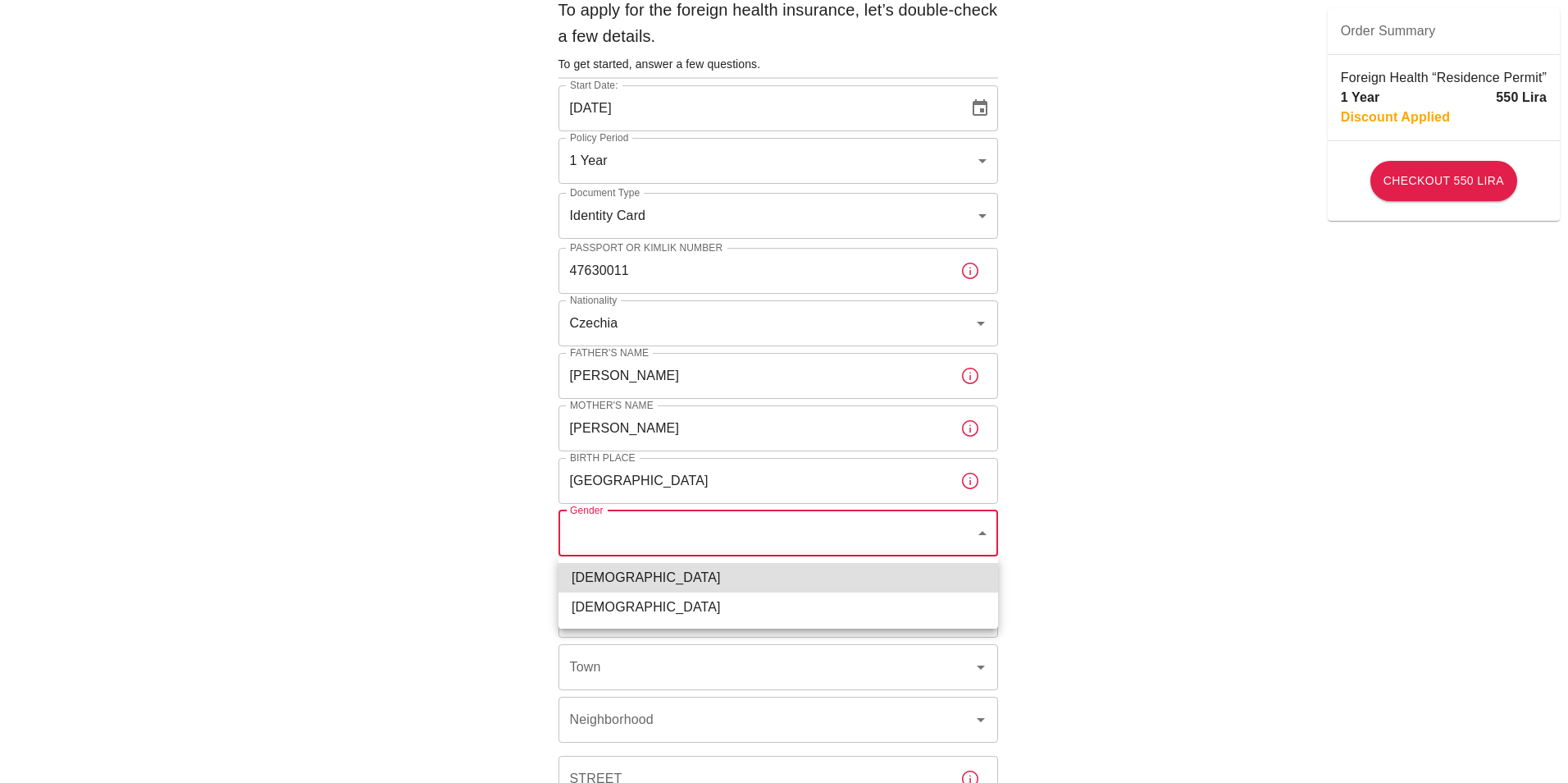
type input "male"
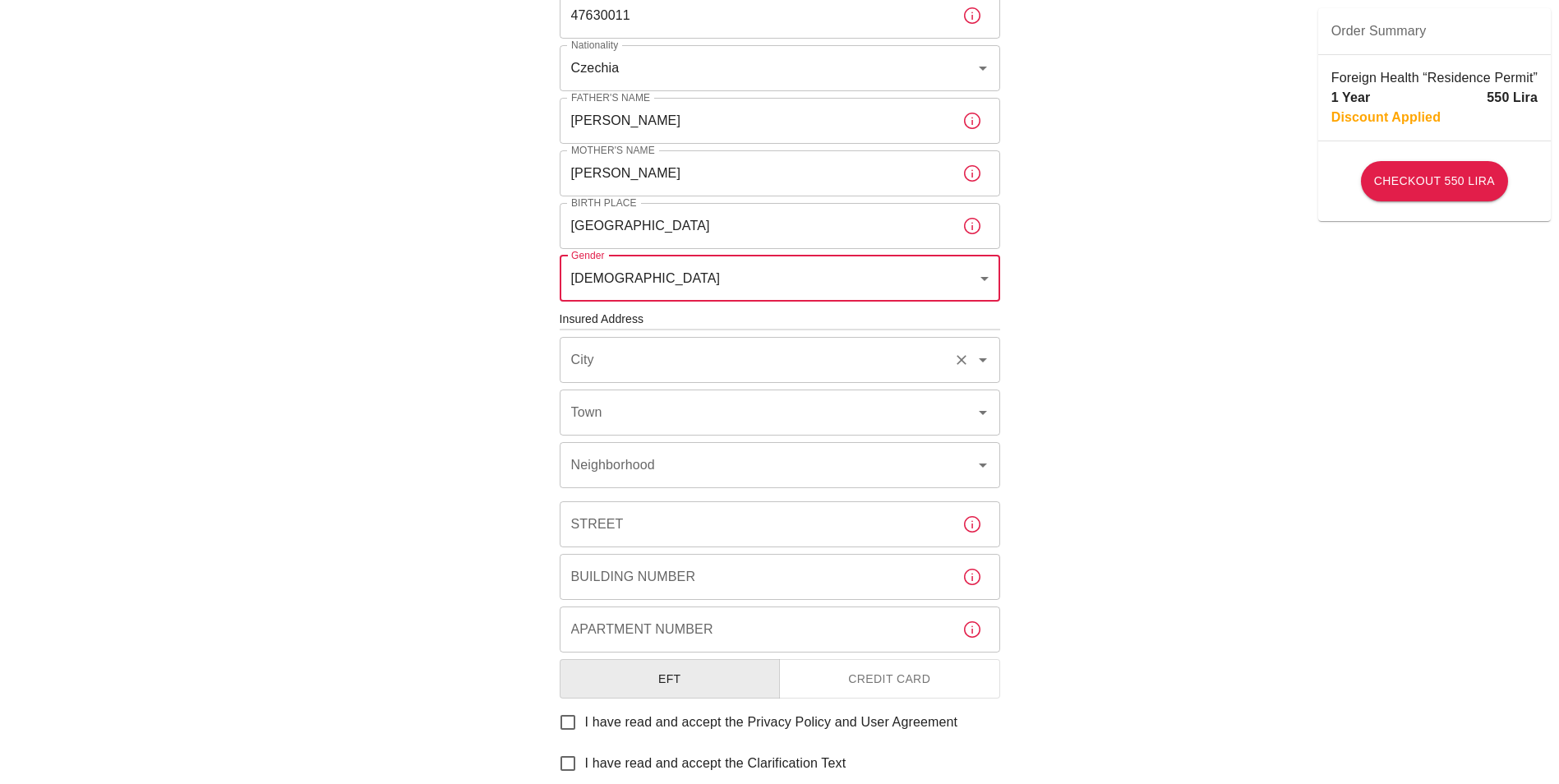
scroll to position [490, 0]
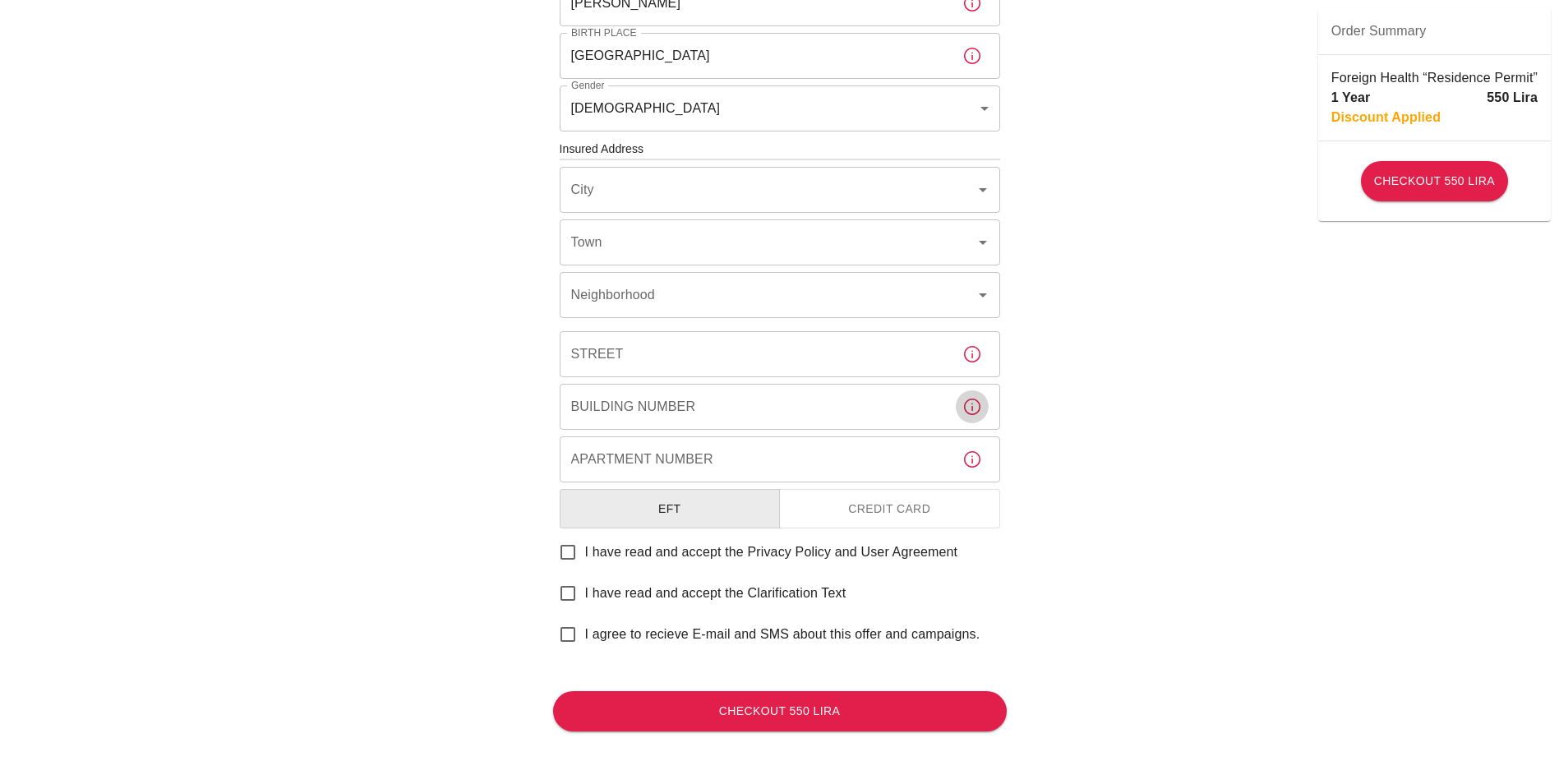
click at [966, 414] on icon "button" at bounding box center [972, 407] width 20 height 20
click at [987, 190] on icon "Open" at bounding box center [983, 190] width 20 height 20
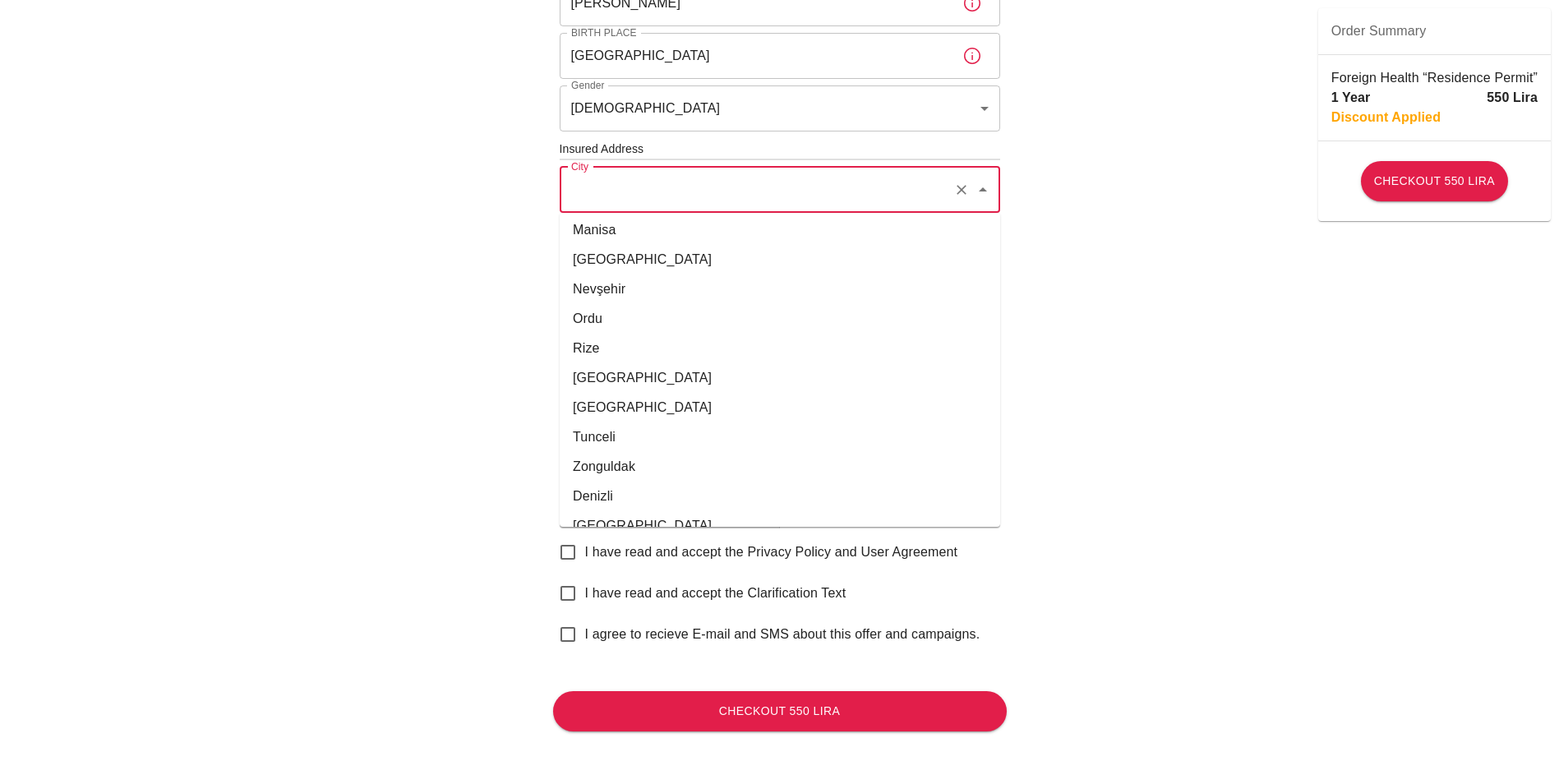
scroll to position [449, 0]
click at [989, 194] on icon "Close" at bounding box center [983, 190] width 20 height 20
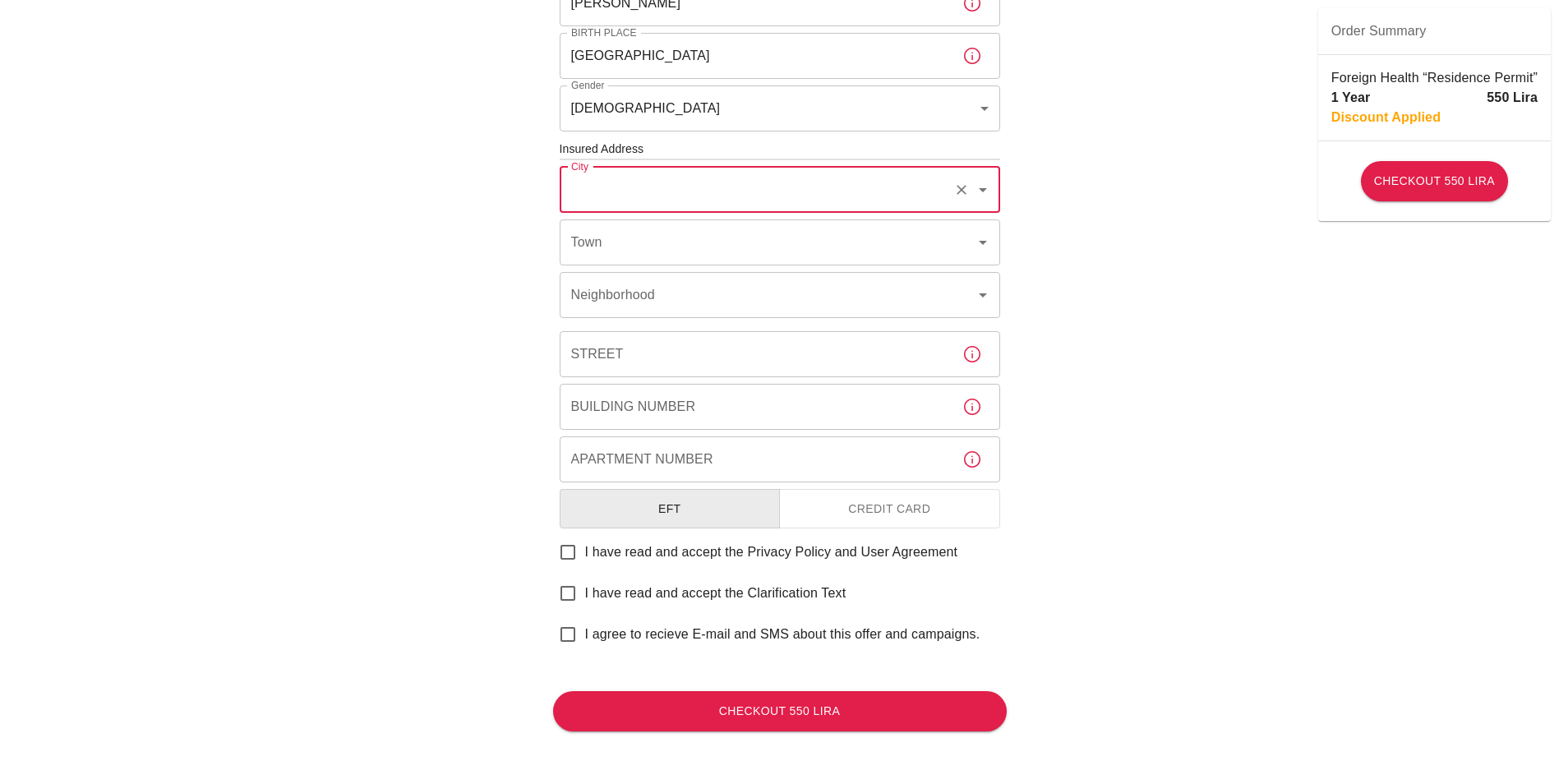
click at [570, 206] on div "City" at bounding box center [780, 190] width 441 height 46
type input "Benesov"
click at [449, 249] on div "To apply for the foreign health insurance, let’s double-check a few details. To…" at bounding box center [780, 146] width 1559 height 1273
click at [976, 409] on icon "button" at bounding box center [972, 407] width 20 height 20
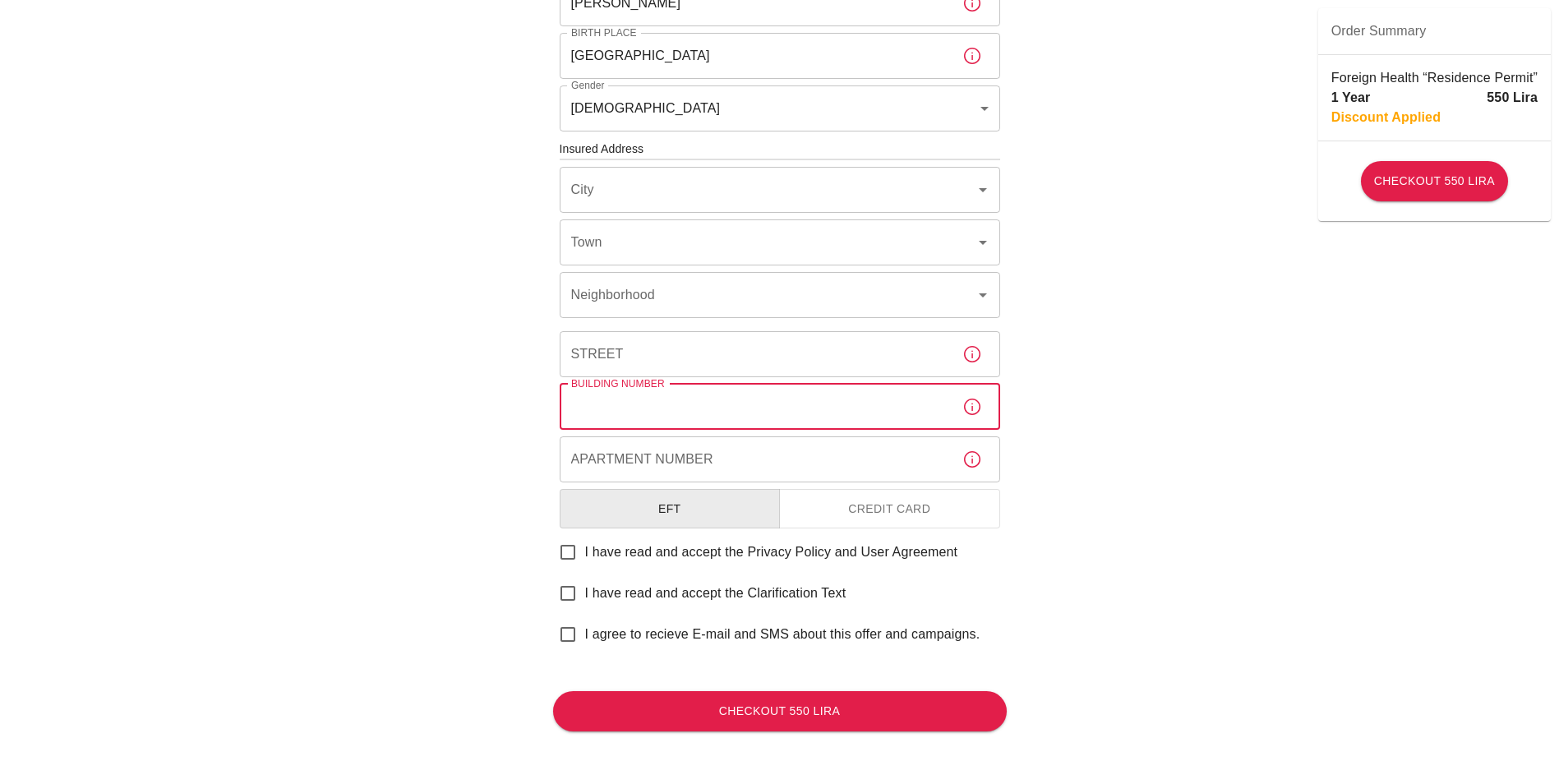
click at [799, 407] on input "Building Number" at bounding box center [755, 407] width 390 height 46
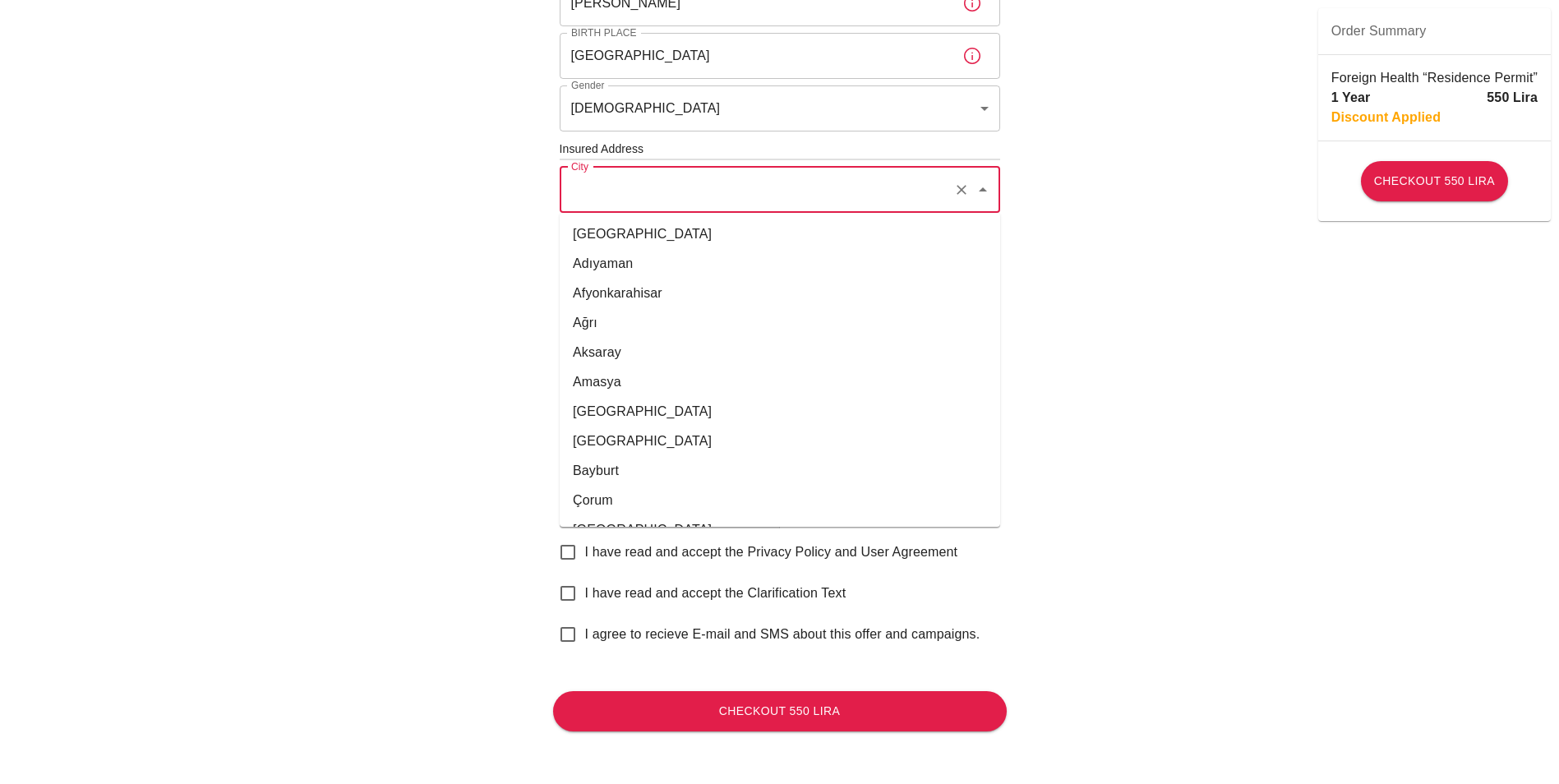
click at [595, 199] on input "City" at bounding box center [757, 190] width 380 height 32
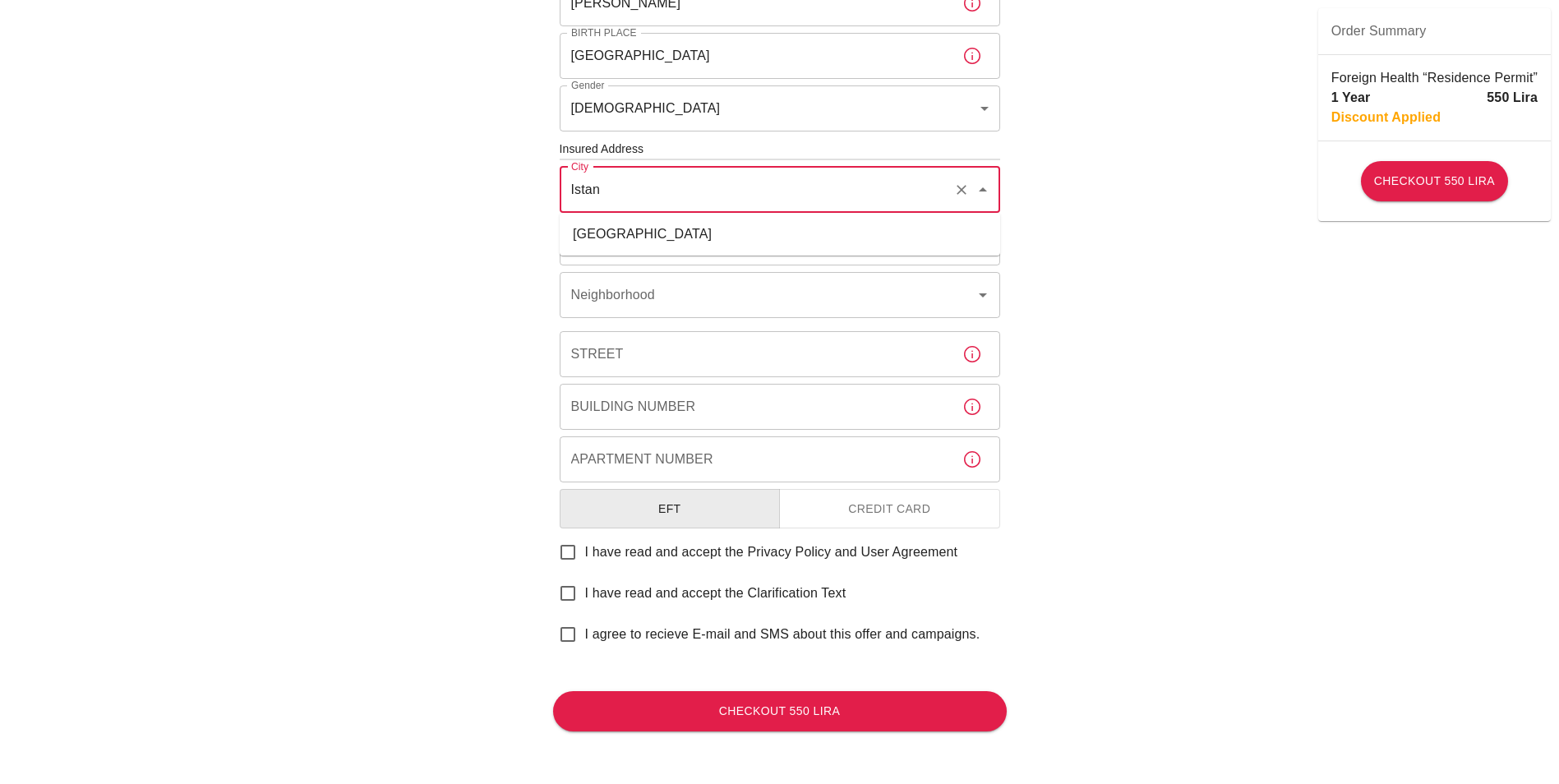
click at [595, 223] on li "İstanbul" at bounding box center [780, 234] width 441 height 30
type input "İstanbul"
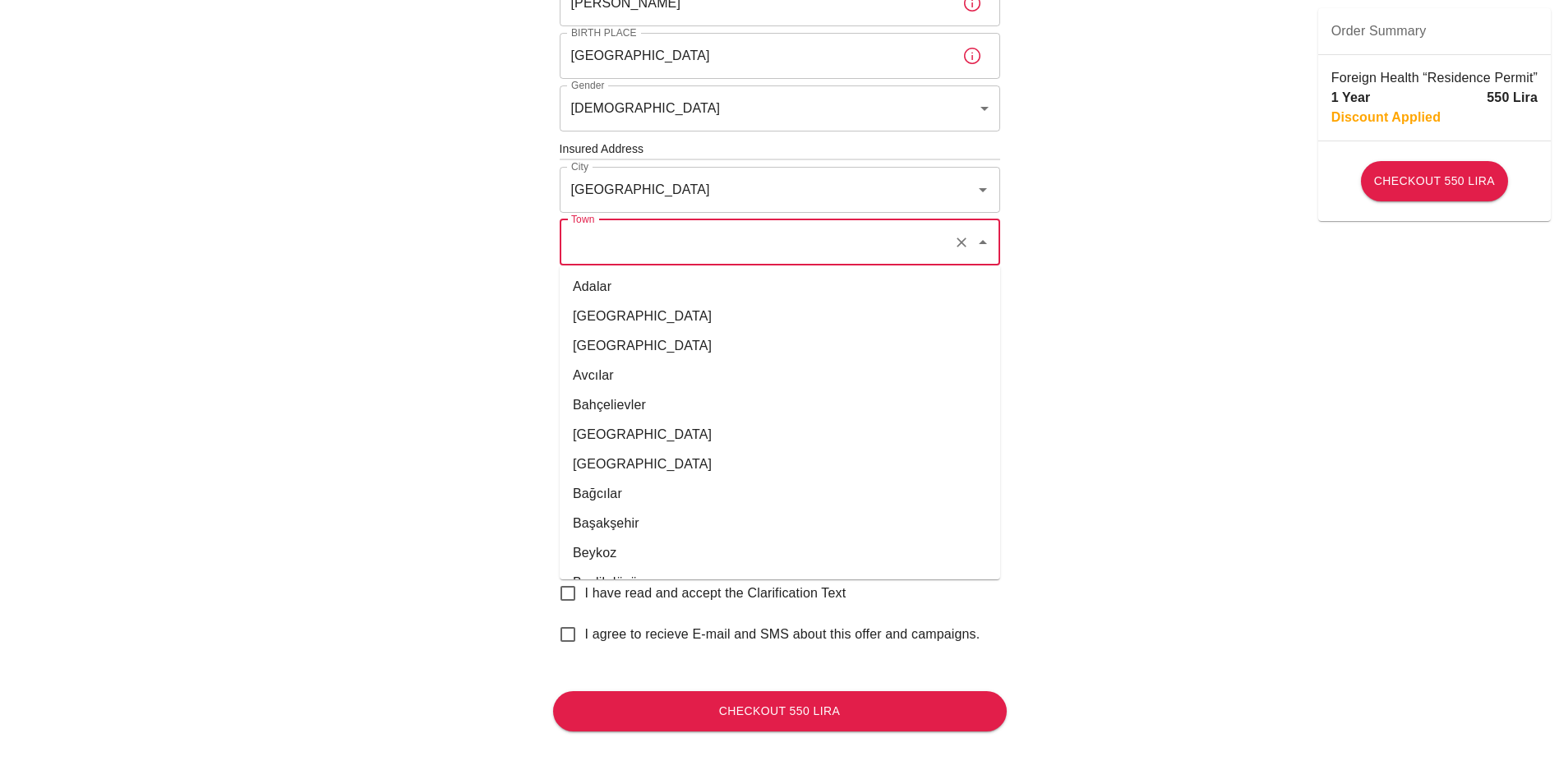
click at [611, 253] on input "Town" at bounding box center [757, 242] width 380 height 32
type input "§"
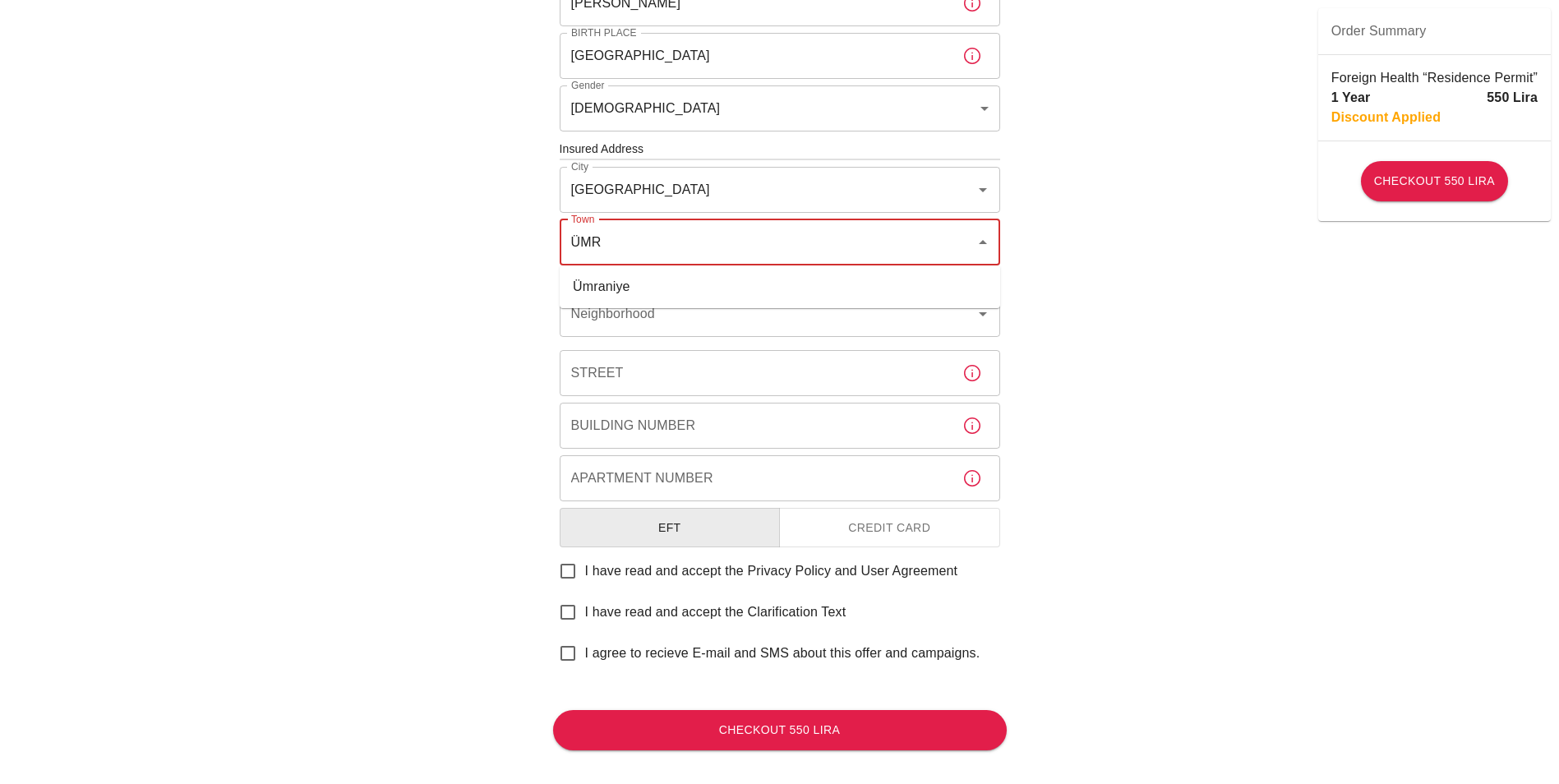
click at [604, 301] on li "Ümraniye" at bounding box center [780, 286] width 441 height 30
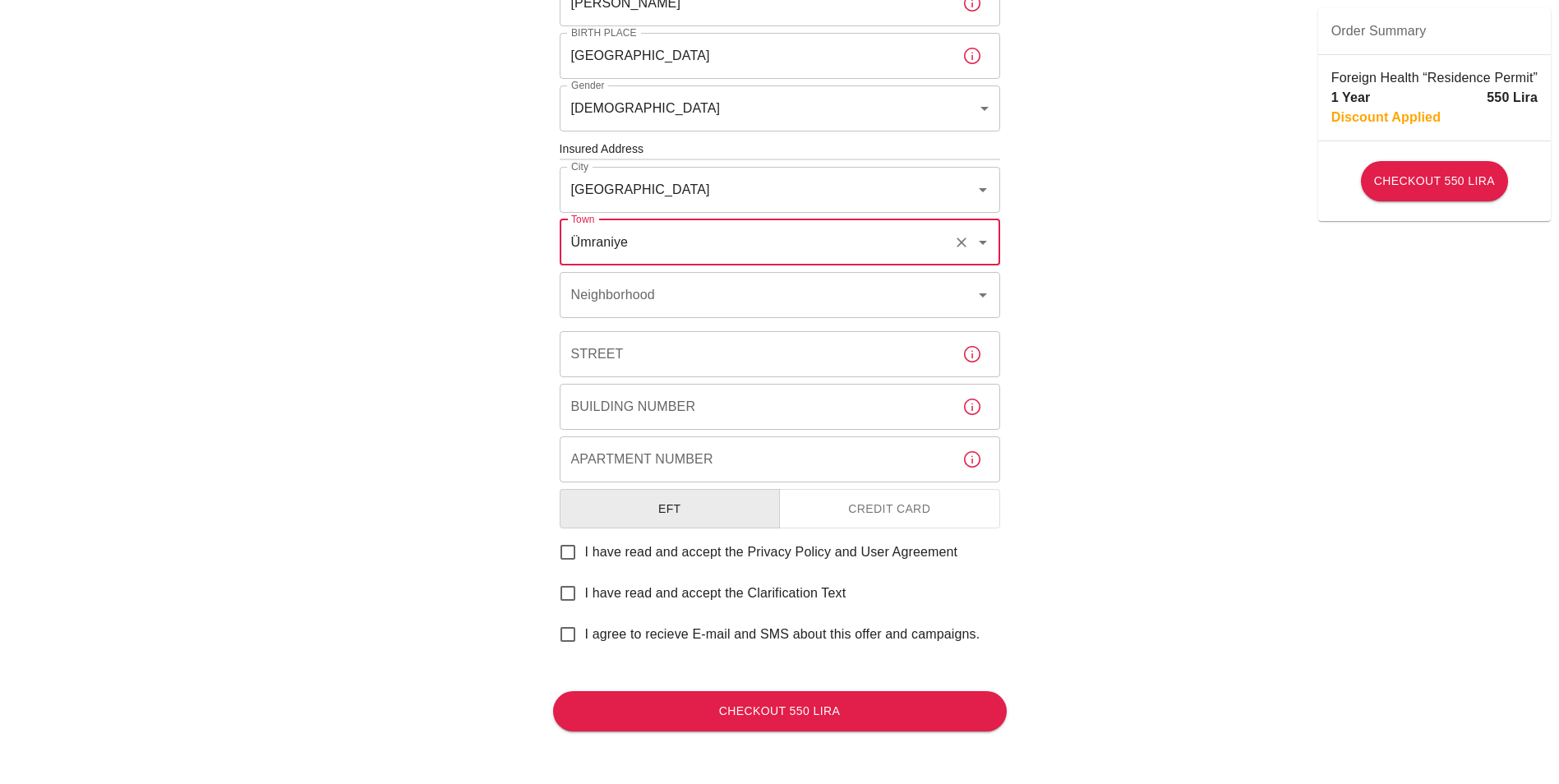
type input "Ümraniye"
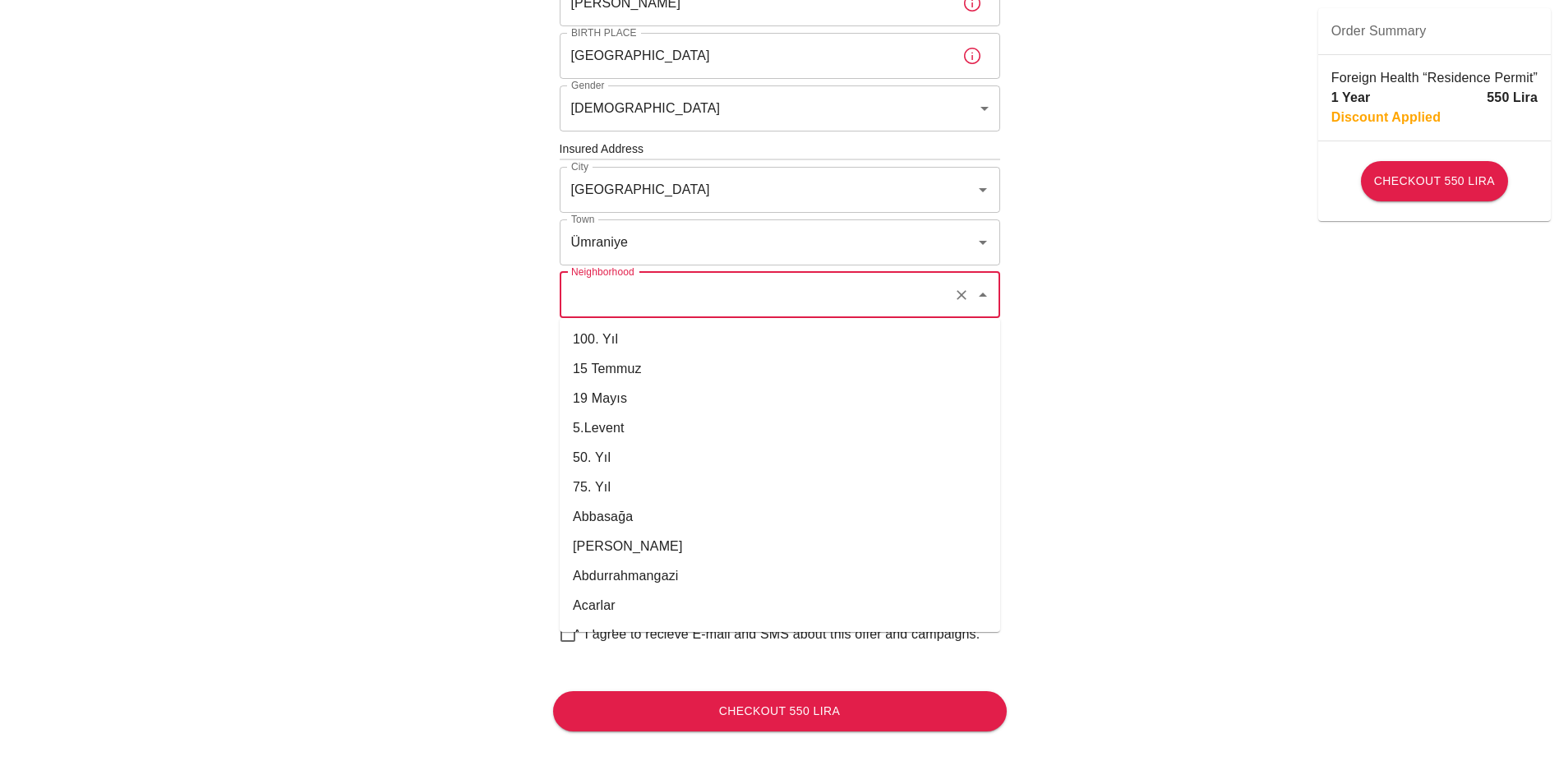
click at [604, 301] on input "Neighborhood" at bounding box center [757, 295] width 380 height 32
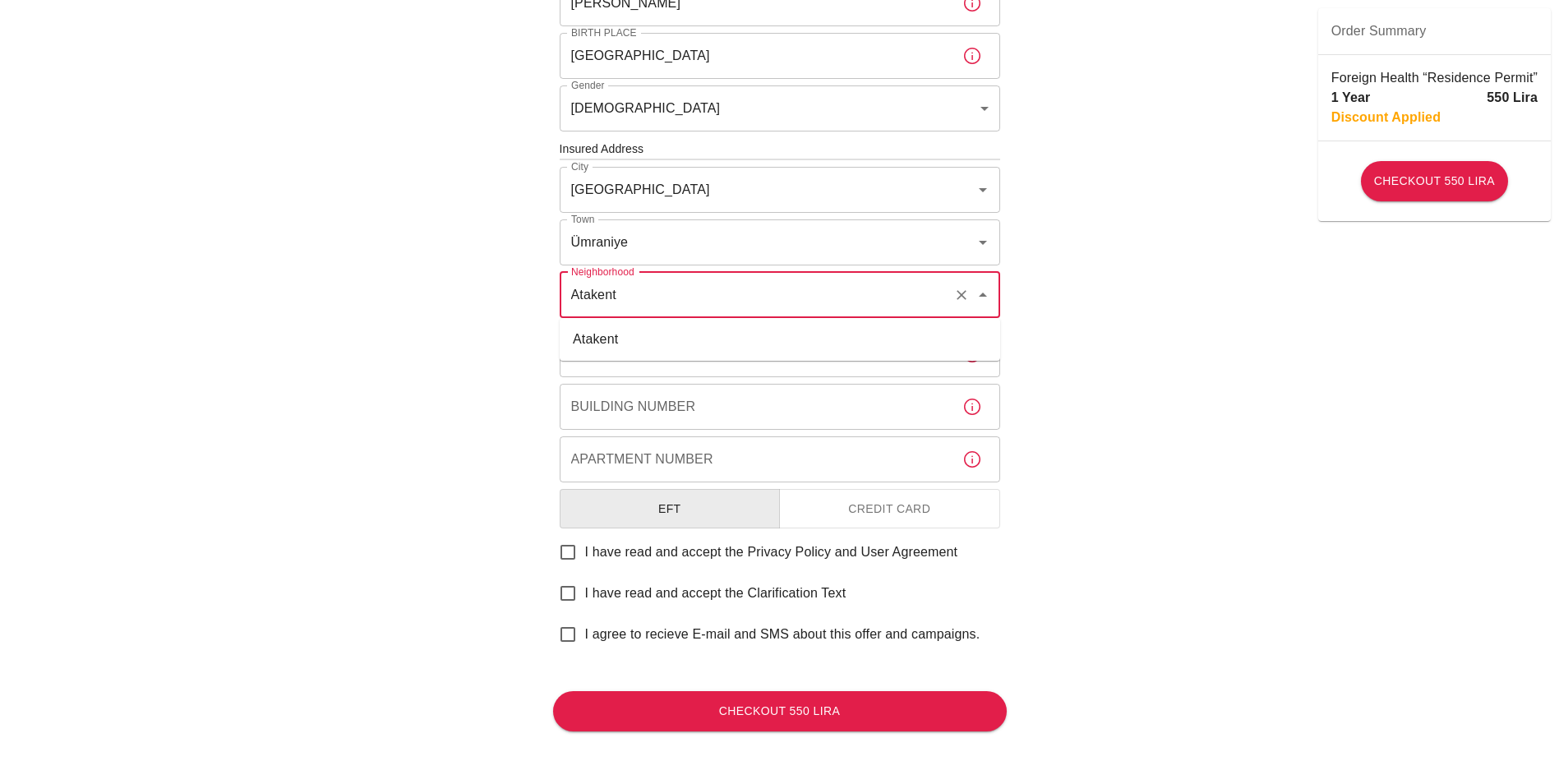
click at [613, 334] on li "Atakent" at bounding box center [780, 339] width 441 height 30
type input "Atakent"
click at [617, 355] on input "Street" at bounding box center [755, 354] width 390 height 46
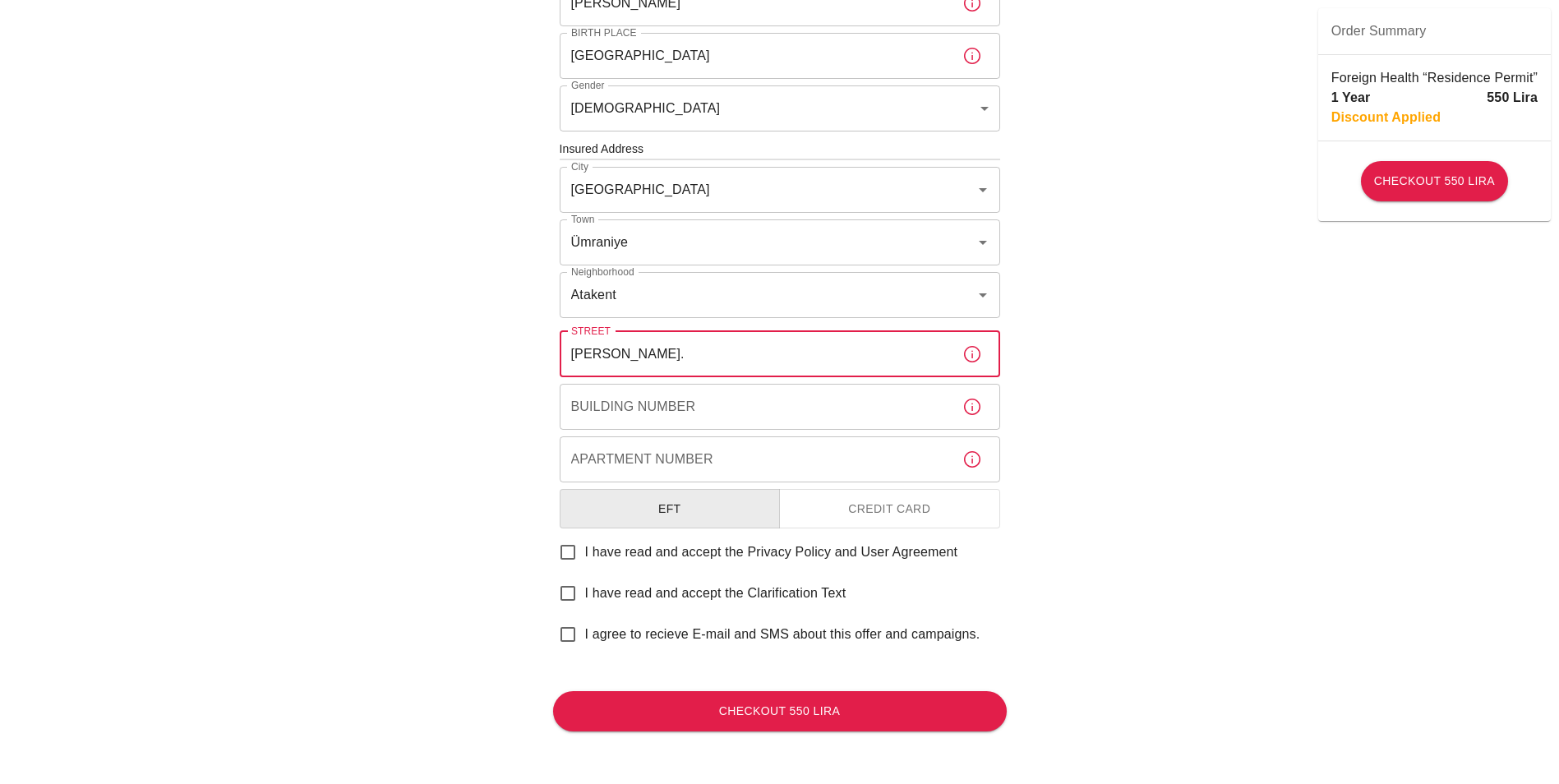
type input "Villa Sk."
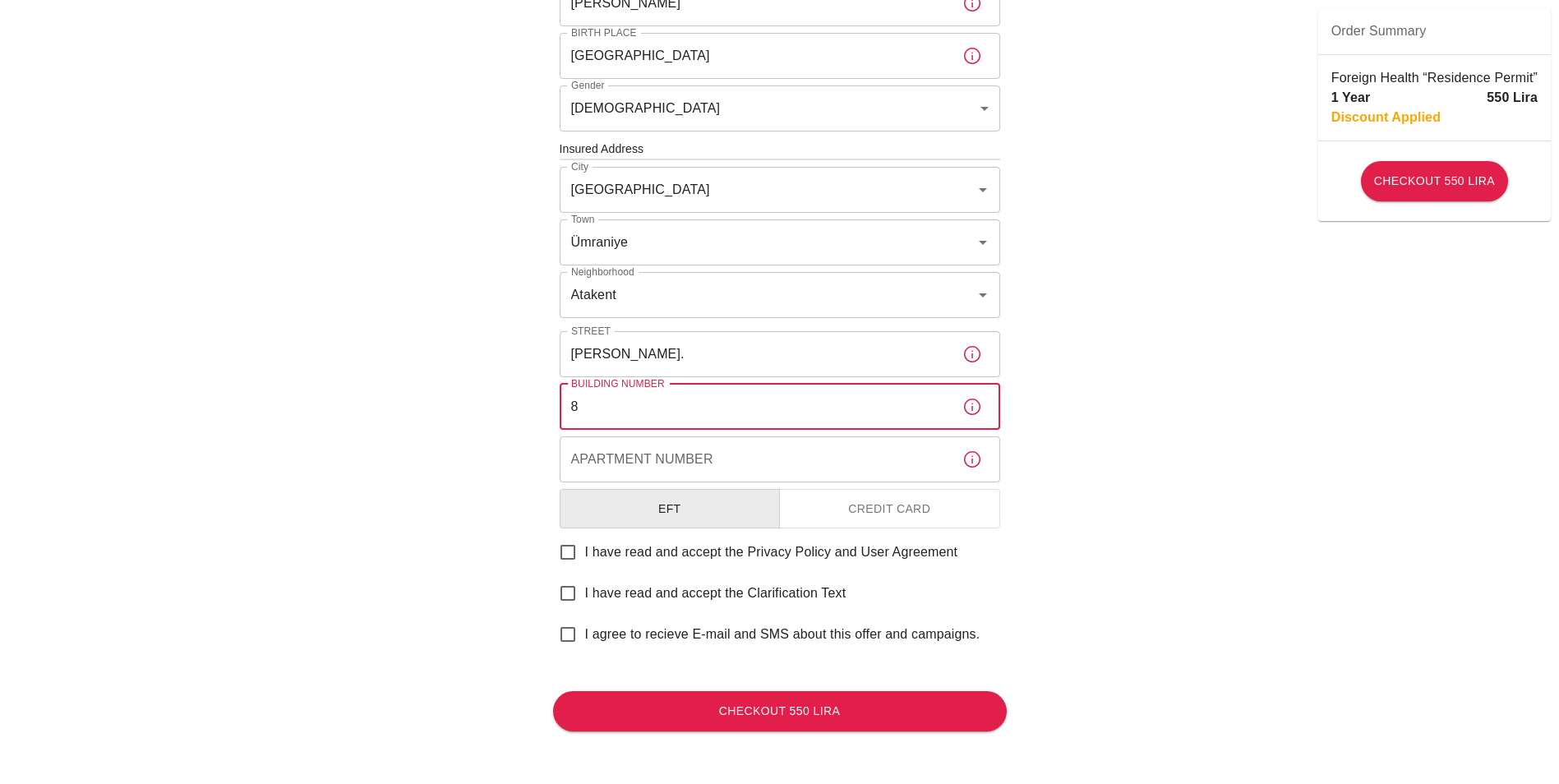
type input "8"
click at [405, 403] on div "To apply for the foreign health insurance, let’s double-check a few details. To…" at bounding box center [780, 146] width 1559 height 1273
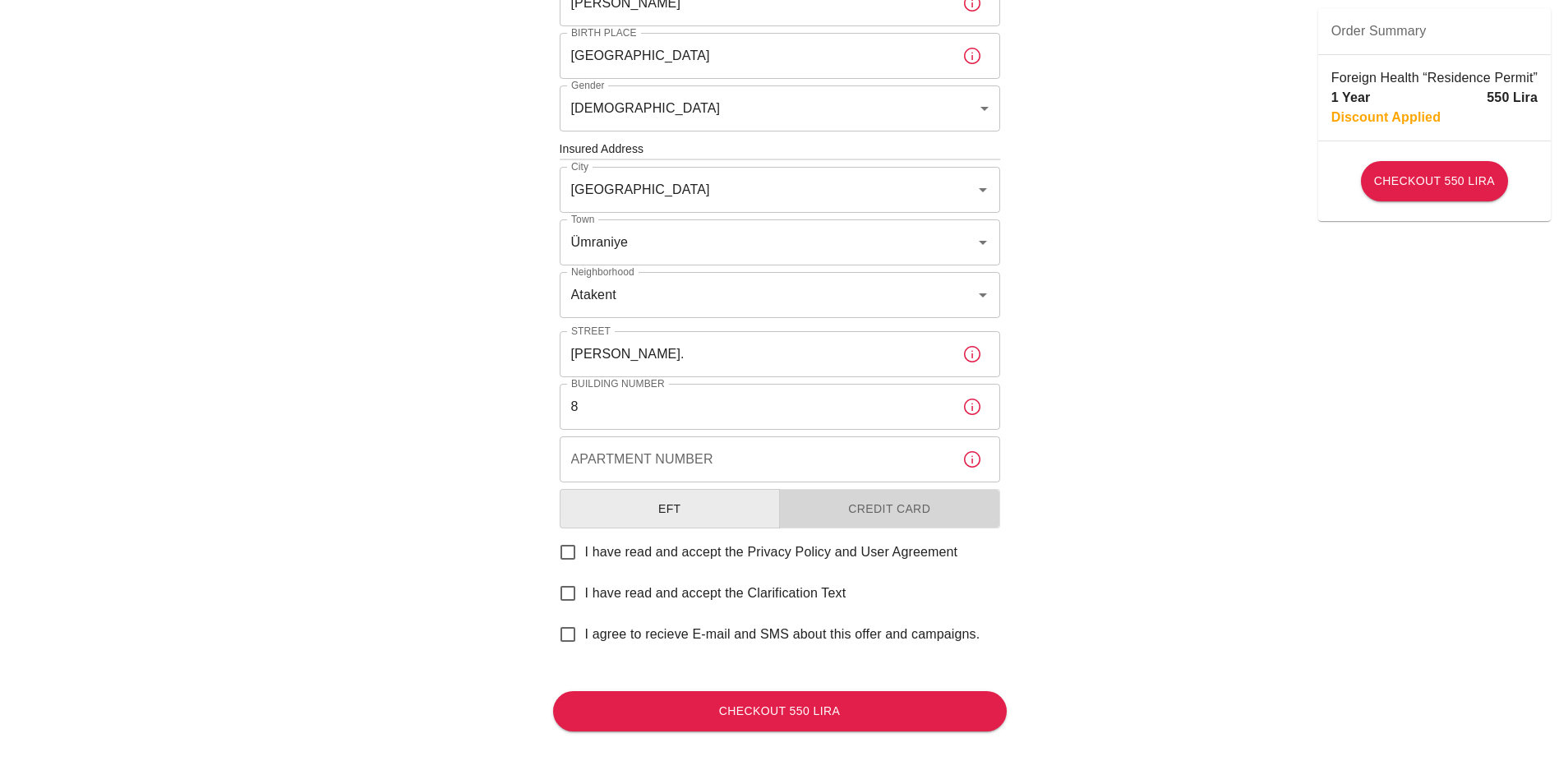
click at [921, 525] on button "Credit Card" at bounding box center [890, 509] width 221 height 40
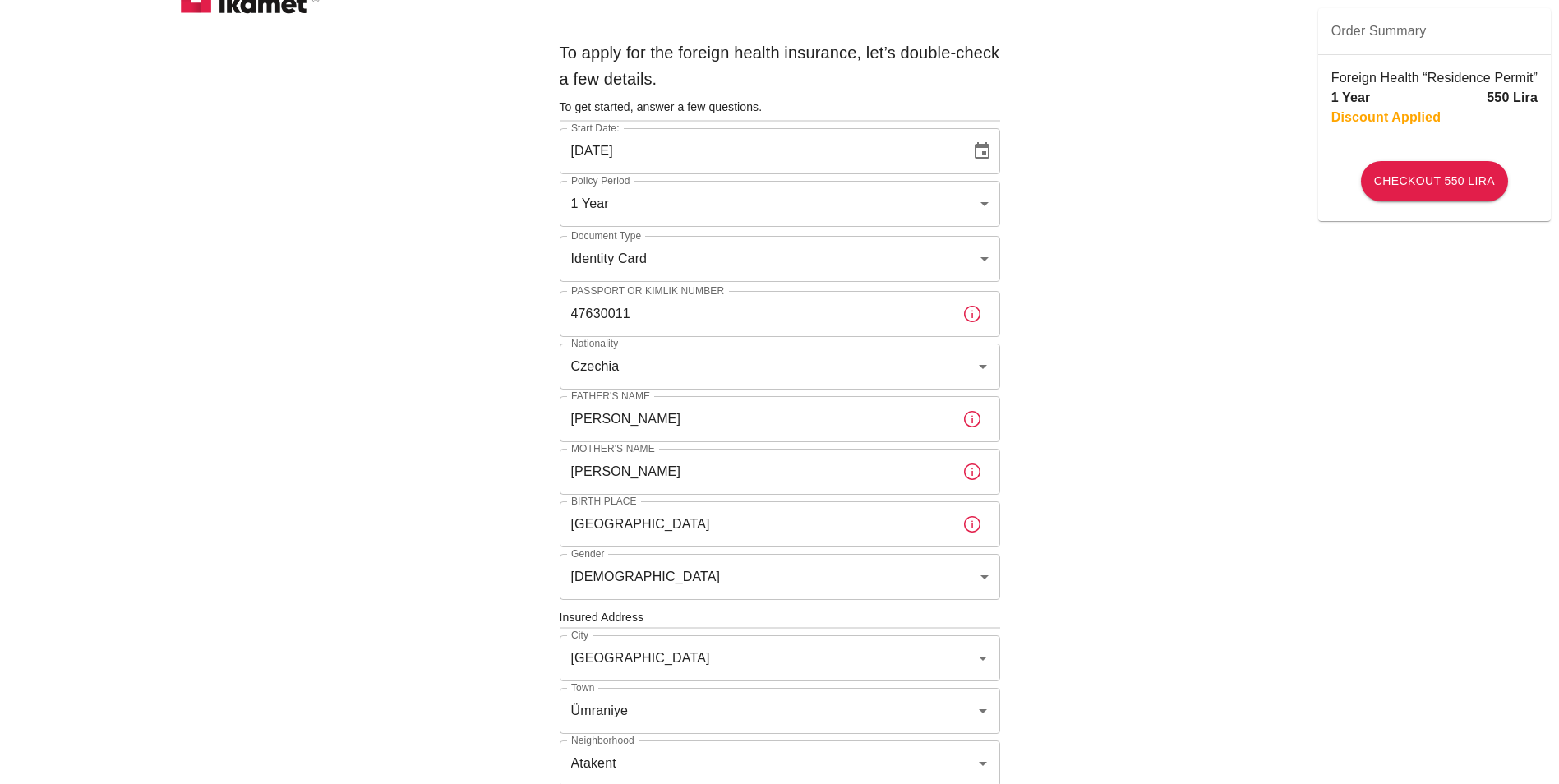
scroll to position [0, 0]
